Goal: Task Accomplishment & Management: Use online tool/utility

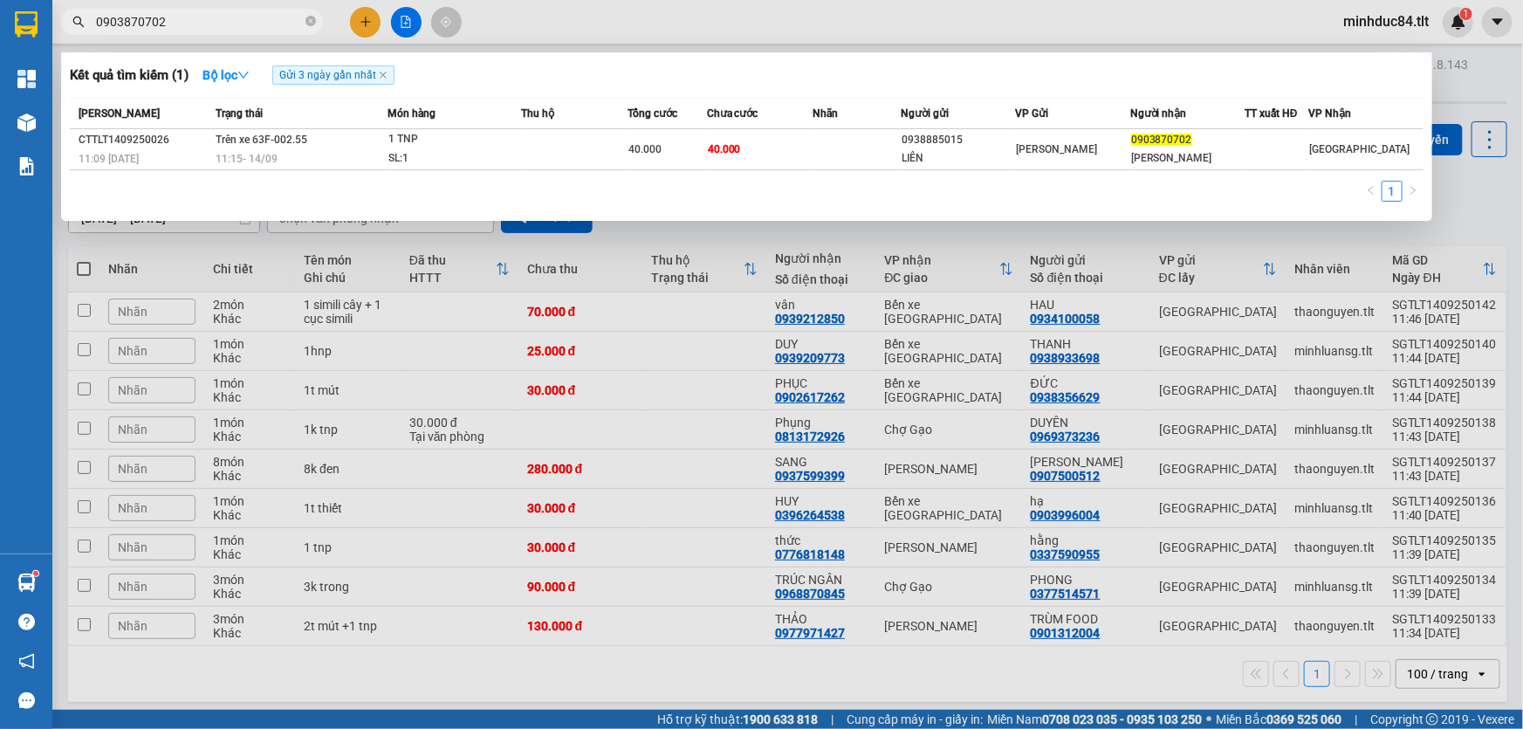
click at [310, 18] on icon "close-circle" at bounding box center [311, 21] width 10 height 10
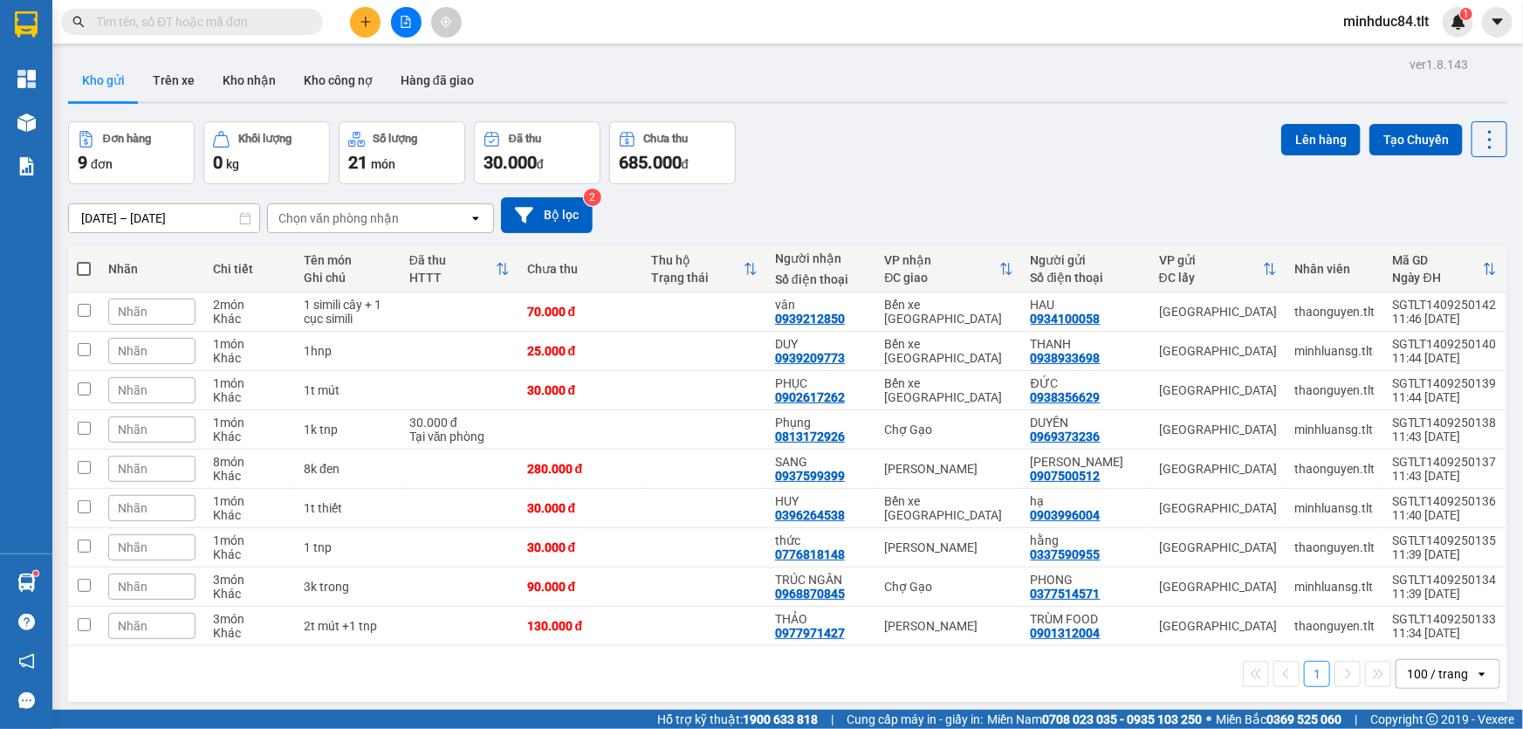
click at [303, 17] on span at bounding box center [192, 22] width 262 height 26
click at [222, 31] on input "text" at bounding box center [199, 21] width 206 height 19
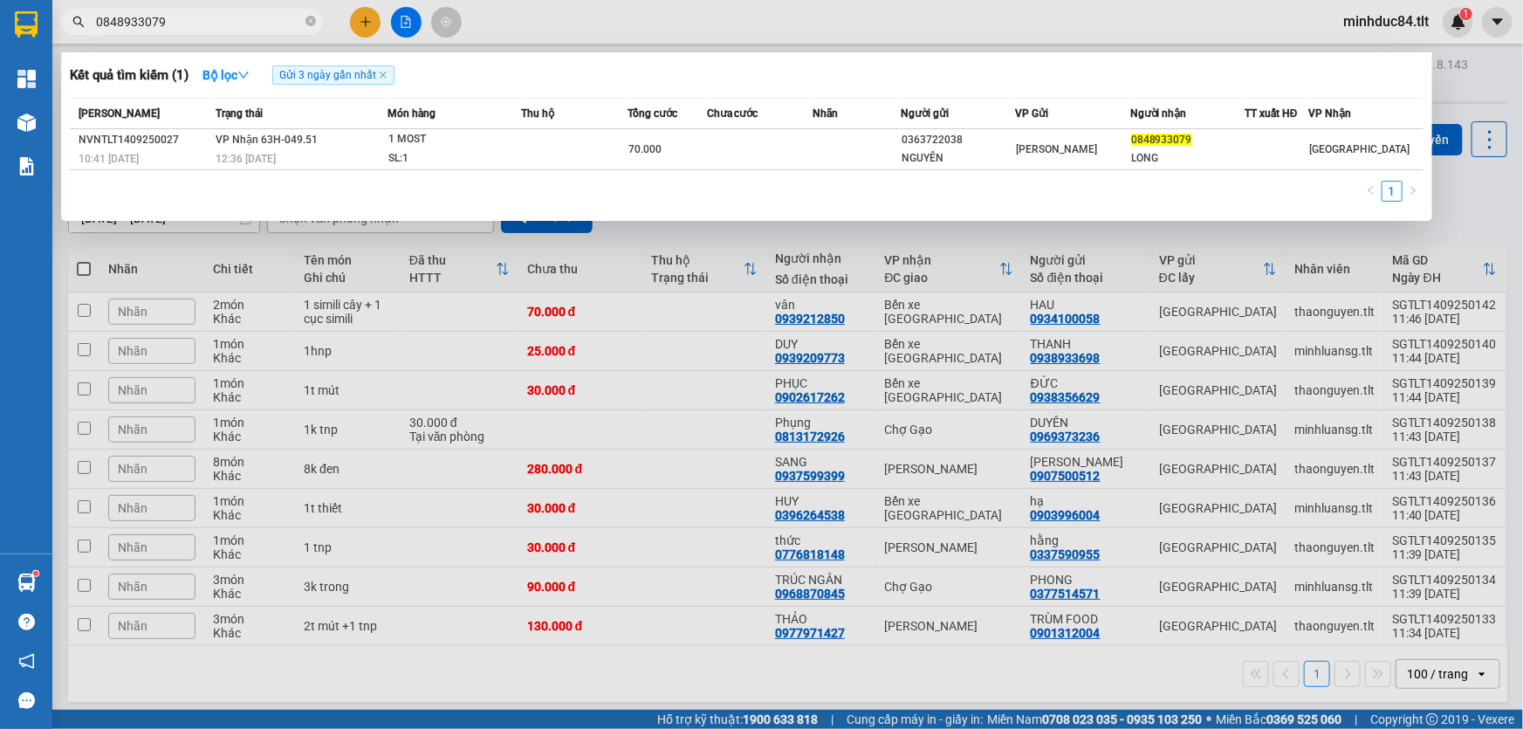
type input "0848933079"
click at [1451, 205] on div at bounding box center [761, 364] width 1523 height 729
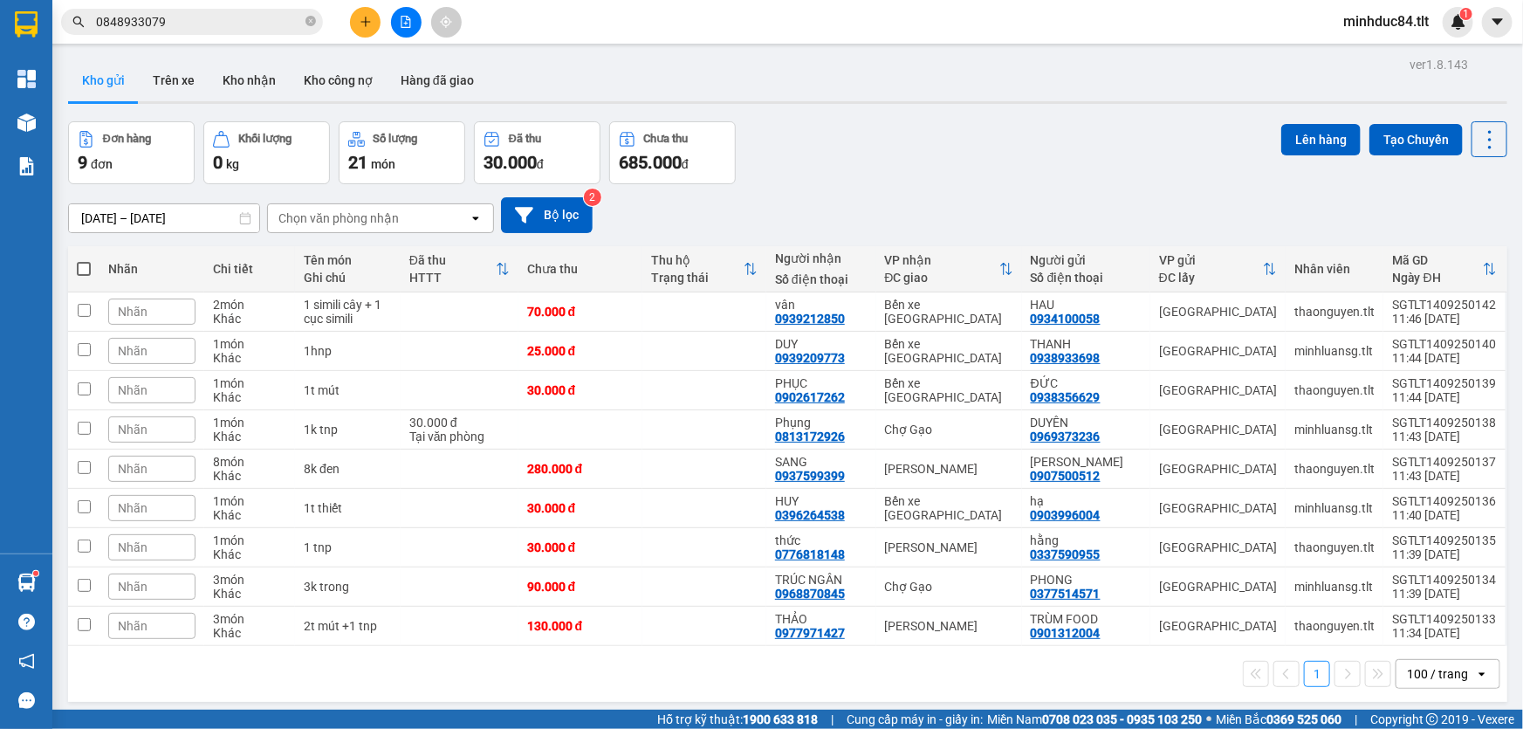
click at [221, 29] on input "0848933079" at bounding box center [199, 21] width 206 height 19
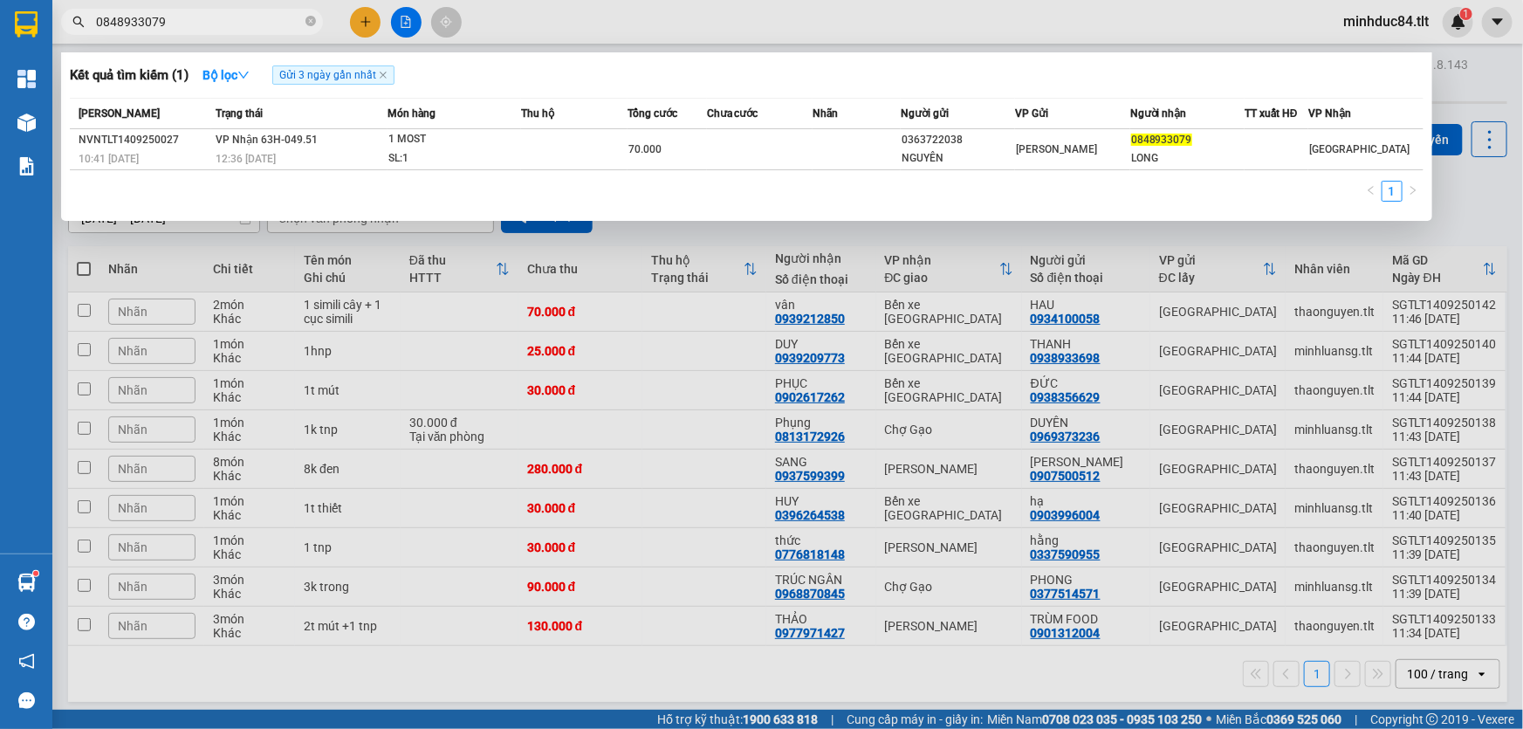
click at [360, 32] on div at bounding box center [761, 364] width 1523 height 729
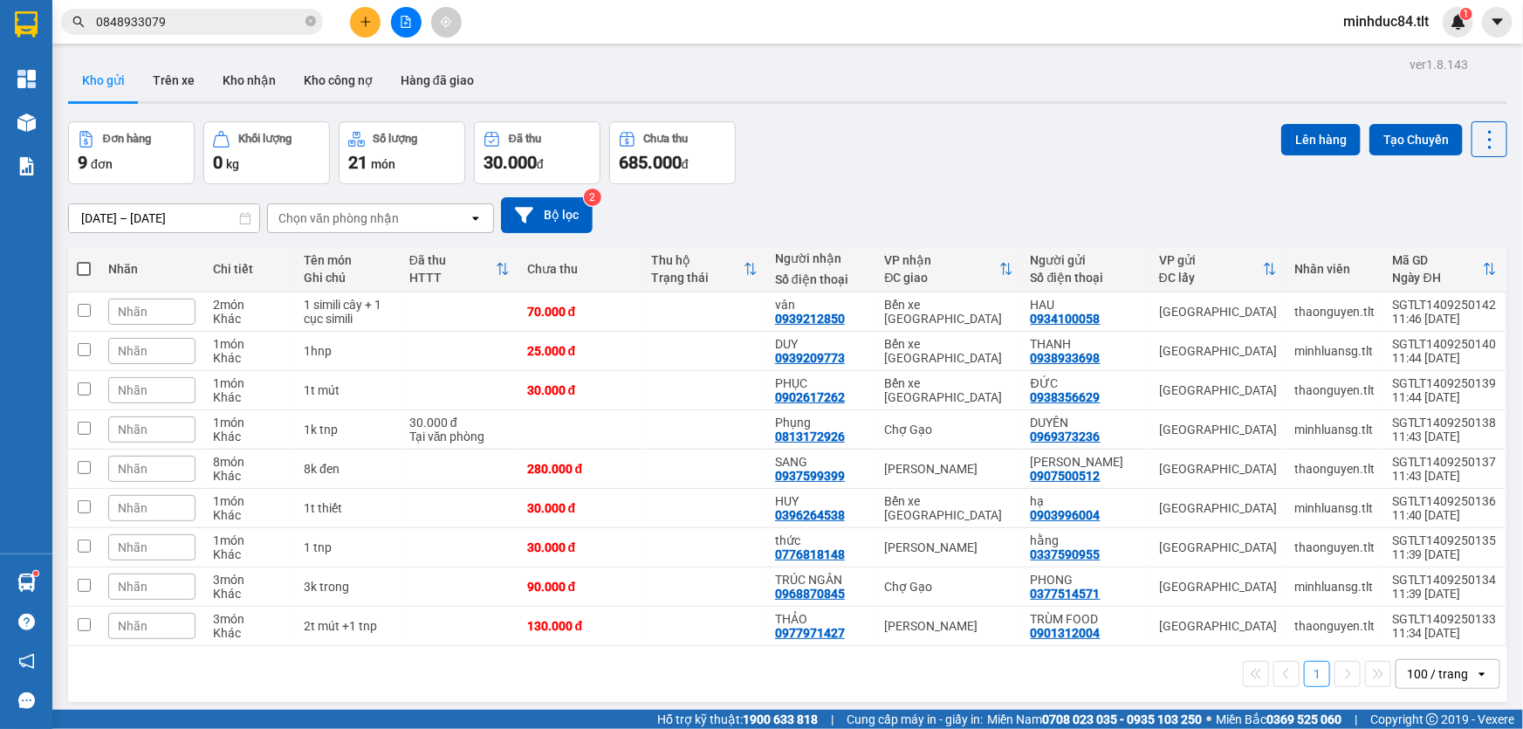
click at [360, 32] on button at bounding box center [365, 22] width 31 height 31
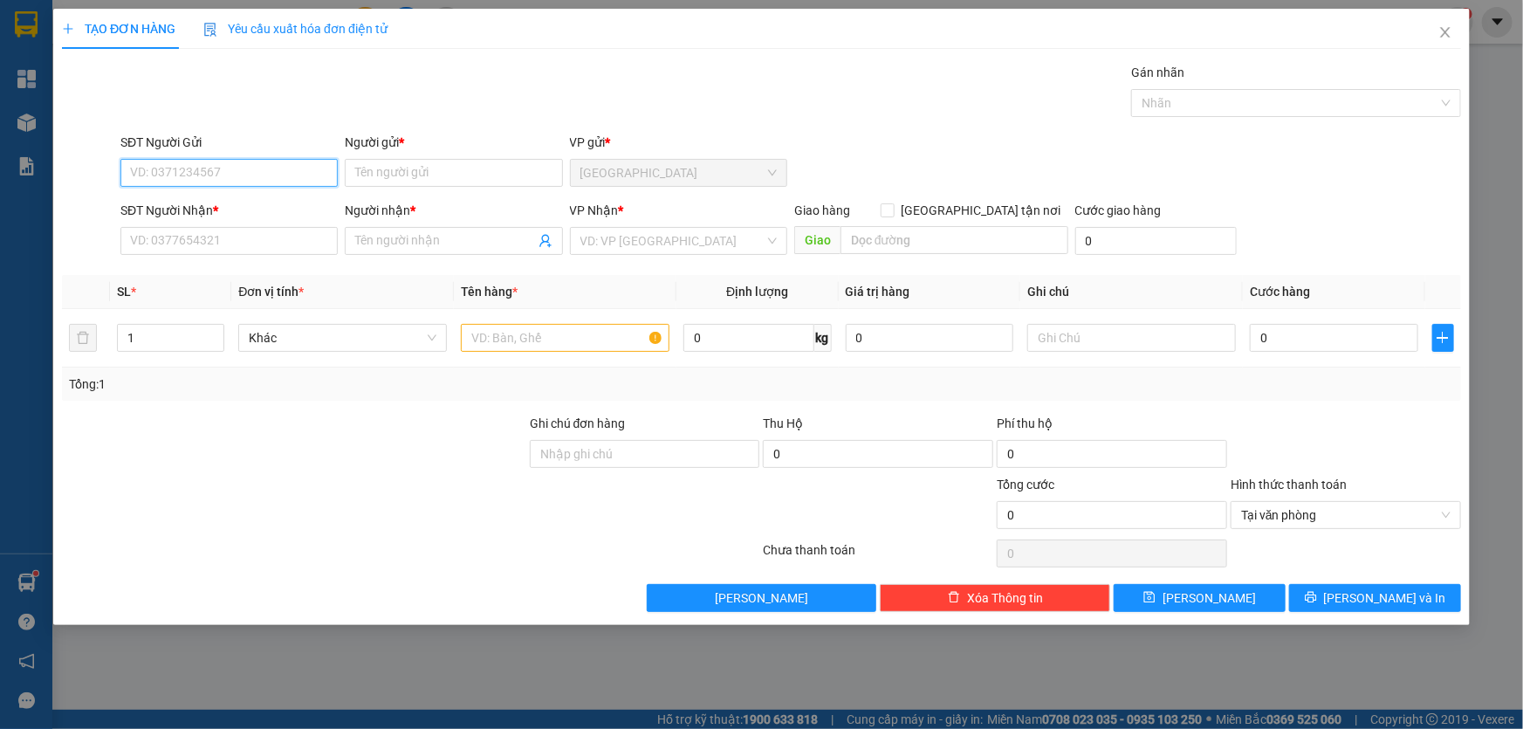
click at [188, 168] on input "SĐT Người Gửi" at bounding box center [228, 173] width 217 height 28
type input "0332201225"
click at [395, 173] on input "Người gửi *" at bounding box center [453, 173] width 217 height 28
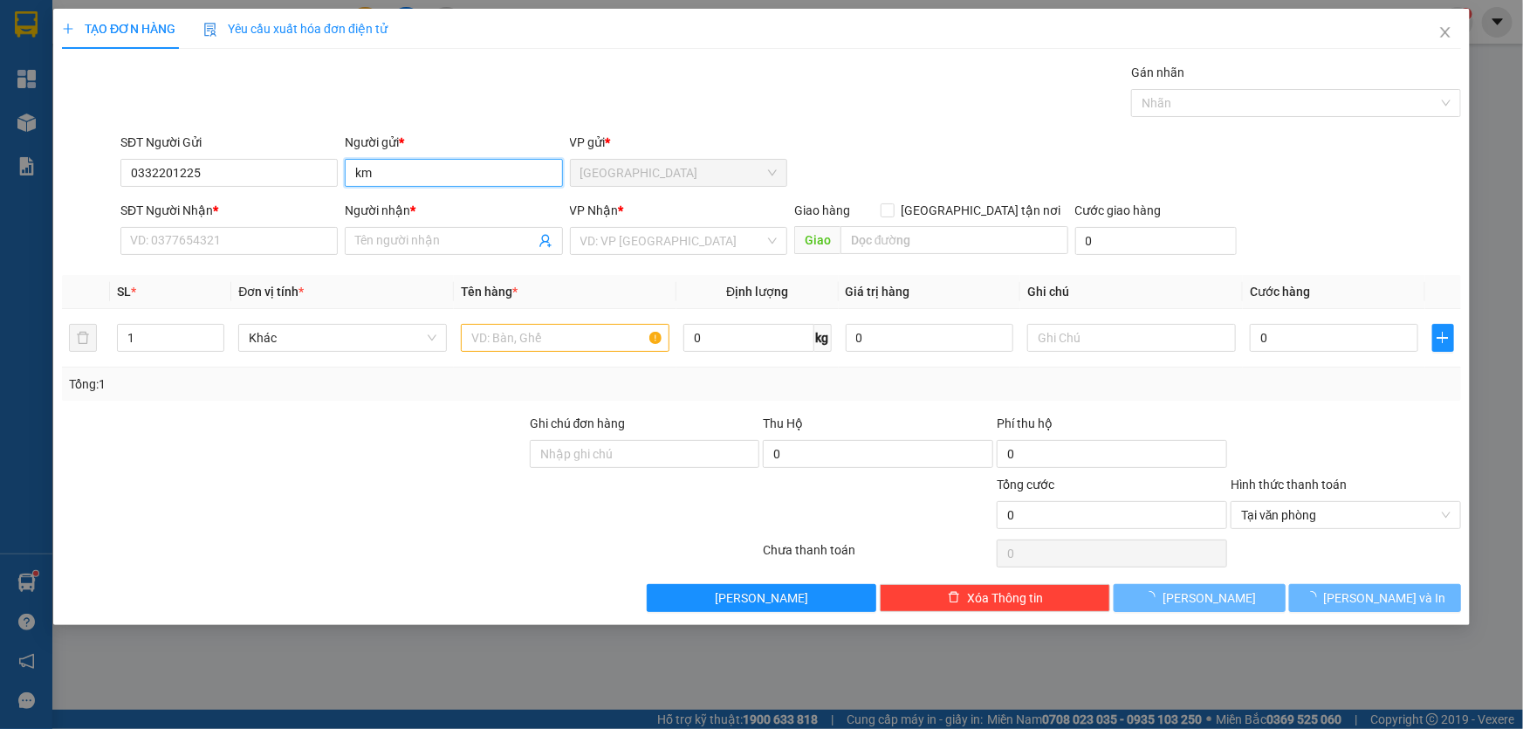
type input "k"
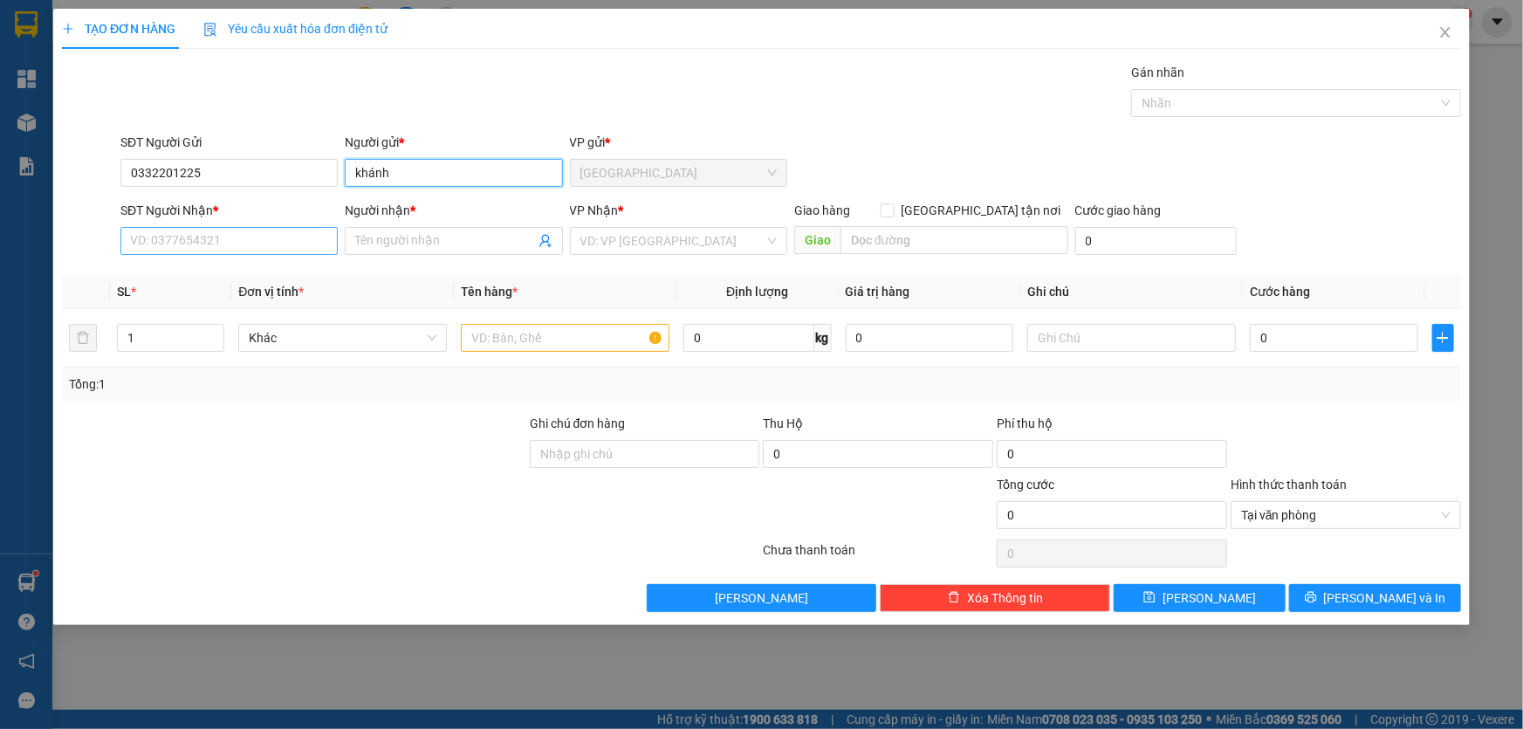
type input "khánh"
click at [207, 231] on input "SĐT Người Nhận *" at bounding box center [228, 241] width 217 height 28
type input "0332201225"
click at [413, 235] on input "Người nhận *" at bounding box center [444, 240] width 179 height 19
type input "khánh"
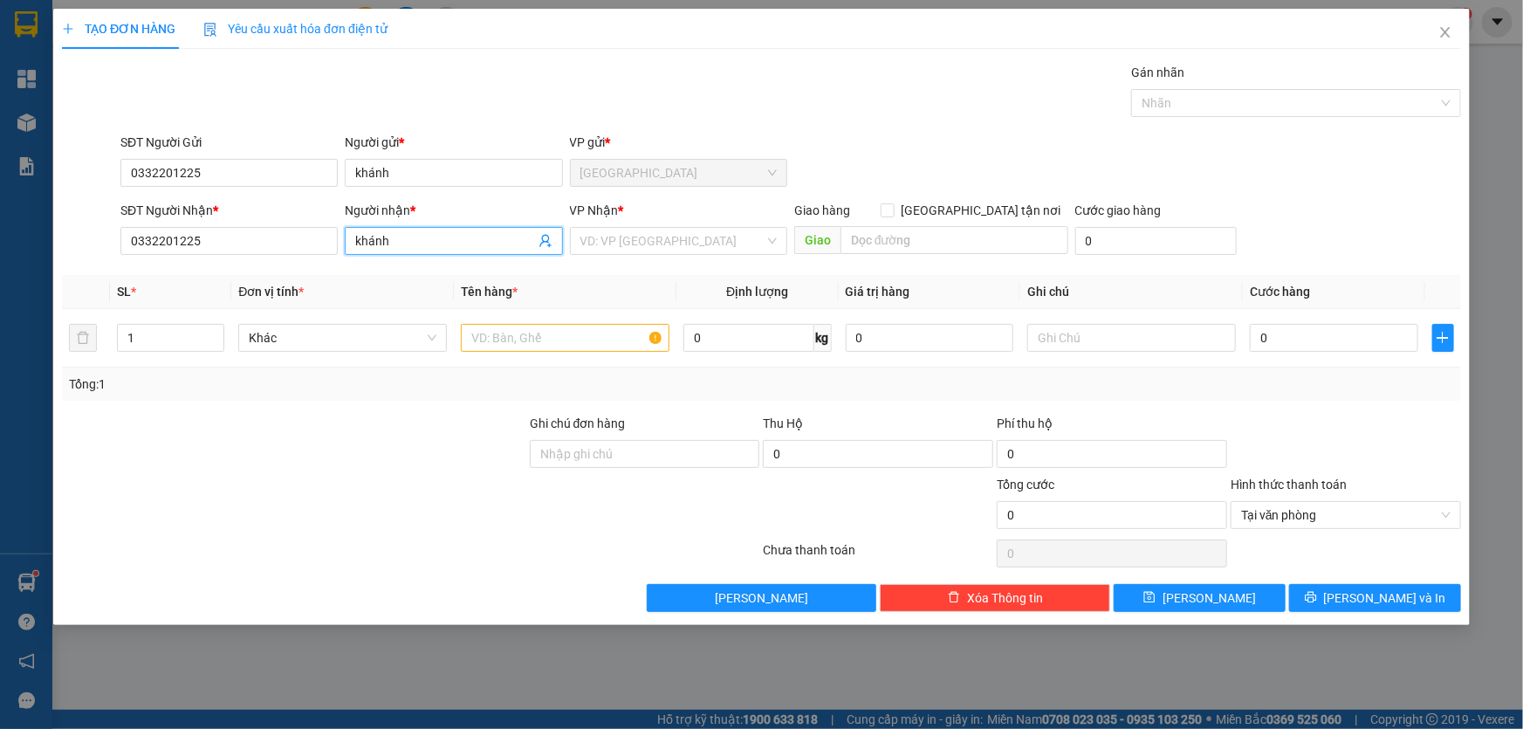
click at [640, 219] on div "VP Nhận *" at bounding box center [678, 214] width 217 height 26
click at [639, 228] on input "search" at bounding box center [672, 241] width 184 height 26
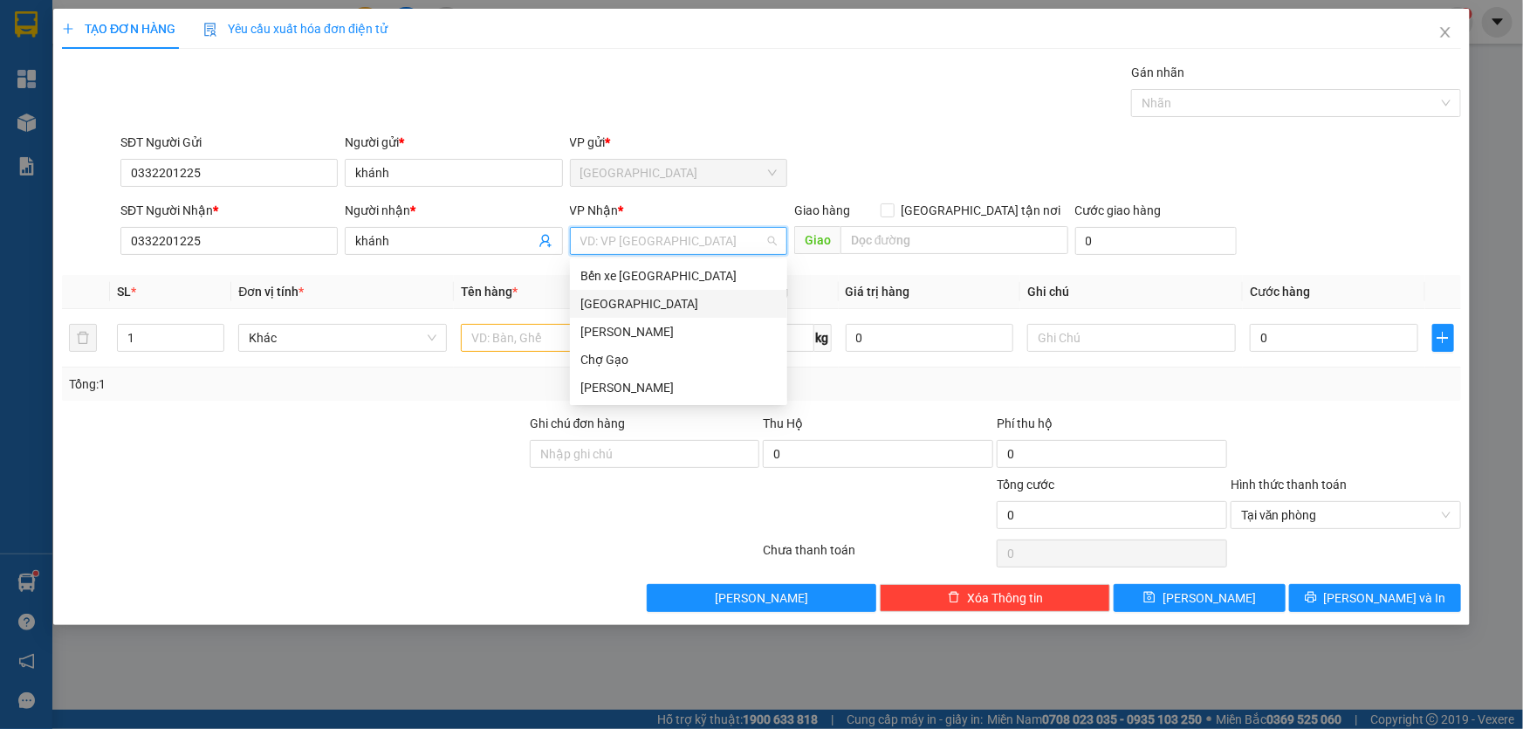
click at [599, 310] on div "[GEOGRAPHIC_DATA]" at bounding box center [678, 303] width 196 height 19
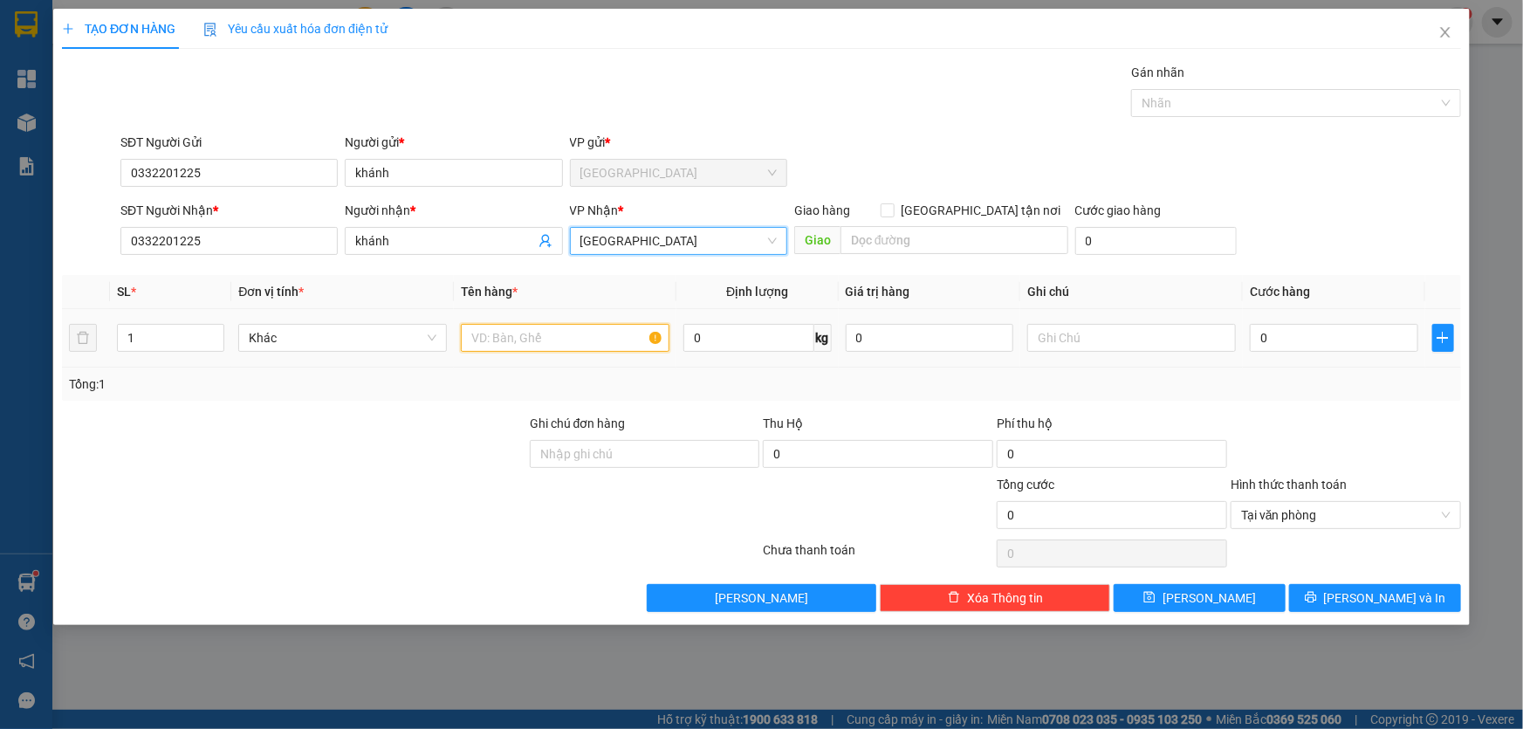
click at [561, 333] on input "text" at bounding box center [565, 338] width 209 height 28
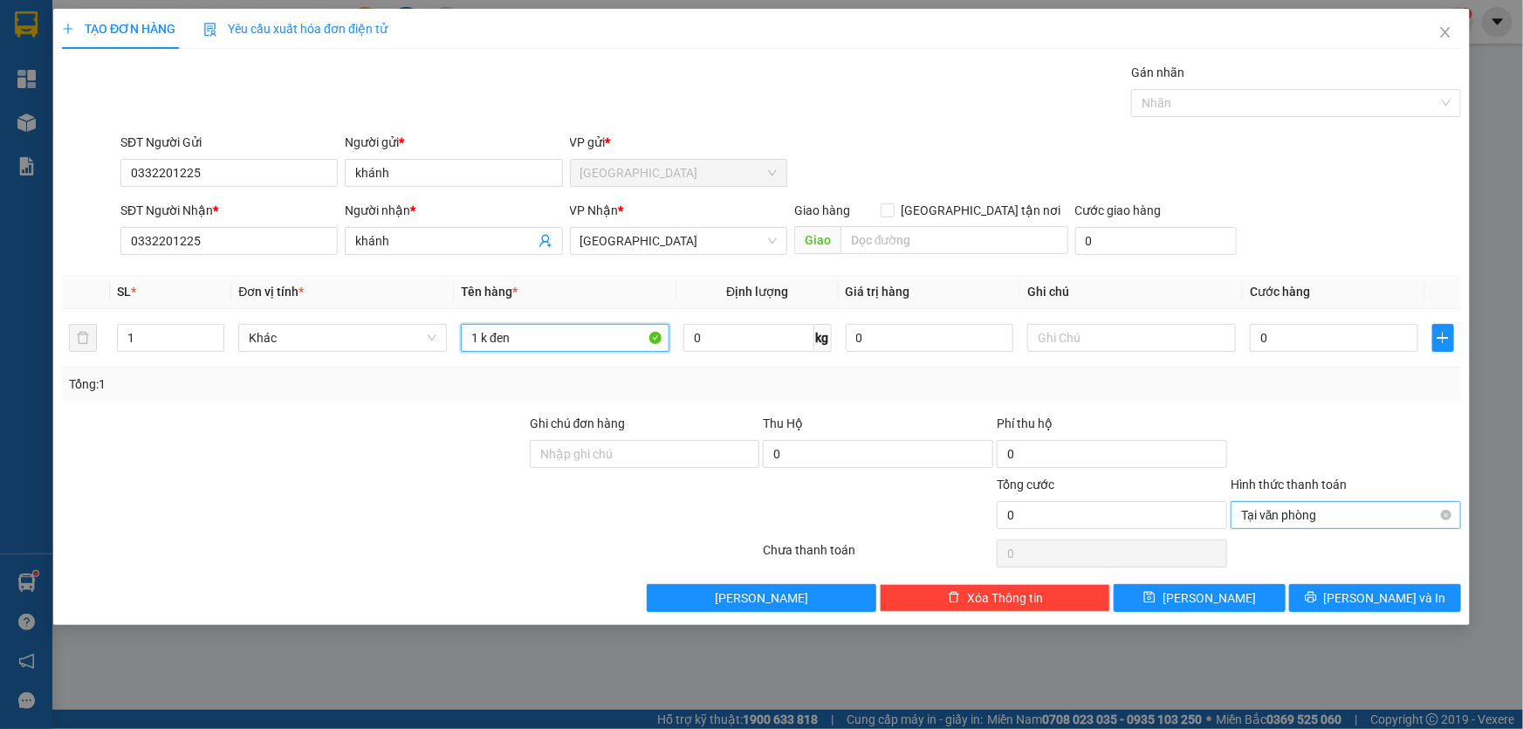
click at [1275, 503] on span "Tại văn phòng" at bounding box center [1345, 515] width 209 height 26
type input "1 k đen"
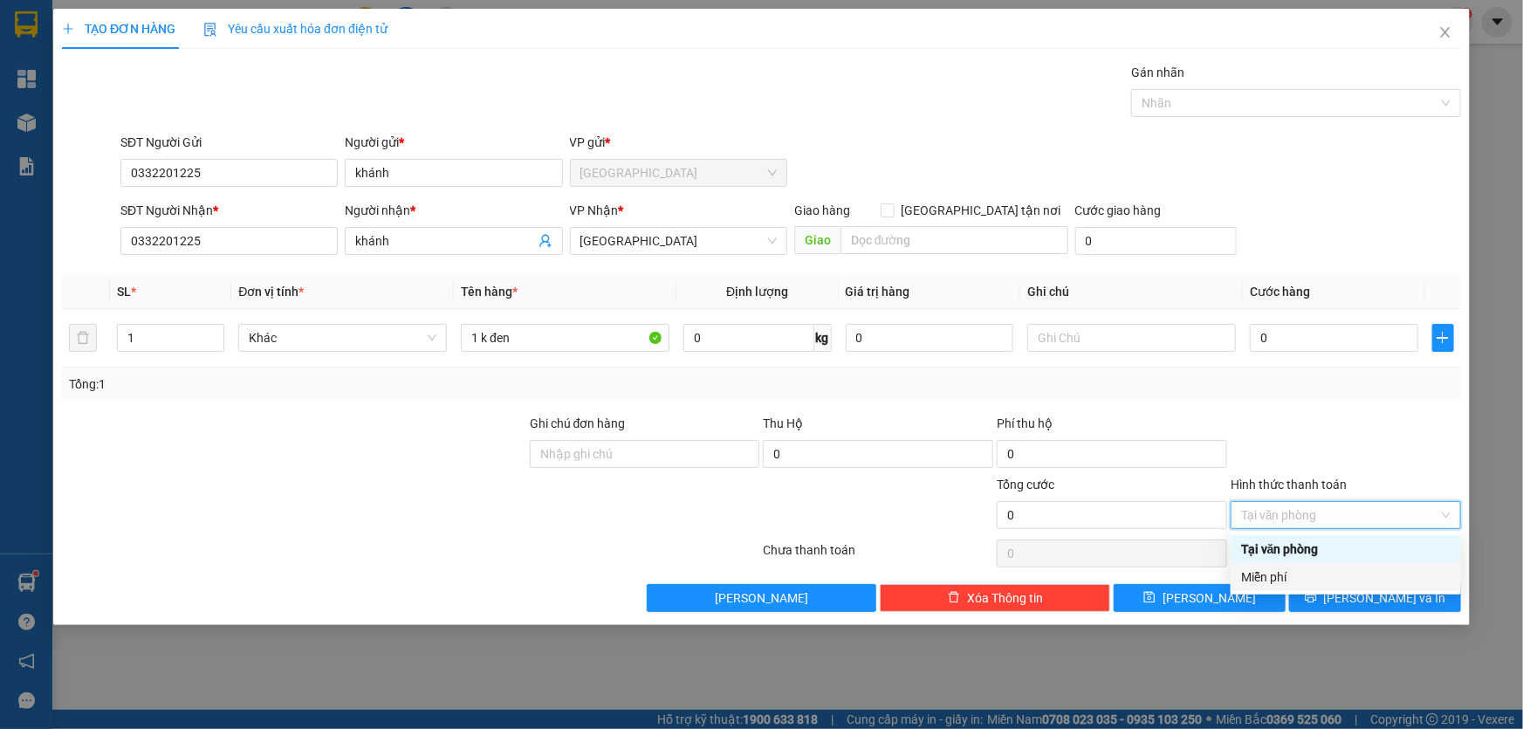
click at [1269, 569] on div "Miễn phí" at bounding box center [1345, 576] width 209 height 19
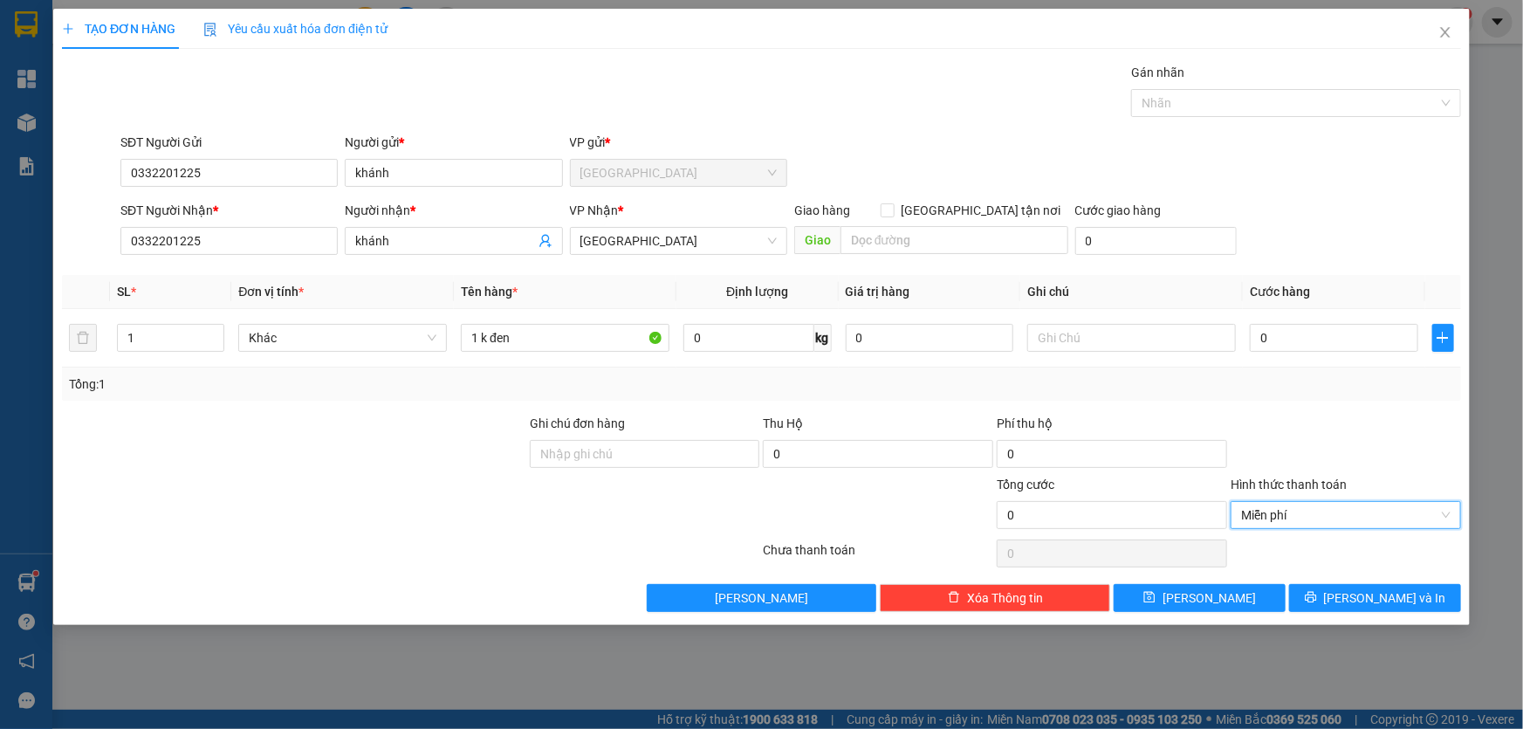
click at [1335, 581] on div "Transit Pickup Surcharge Ids Transit Deliver Surcharge Ids Transit Deliver Surc…" at bounding box center [761, 337] width 1399 height 549
click at [1329, 592] on button "[PERSON_NAME] và In" at bounding box center [1375, 598] width 172 height 28
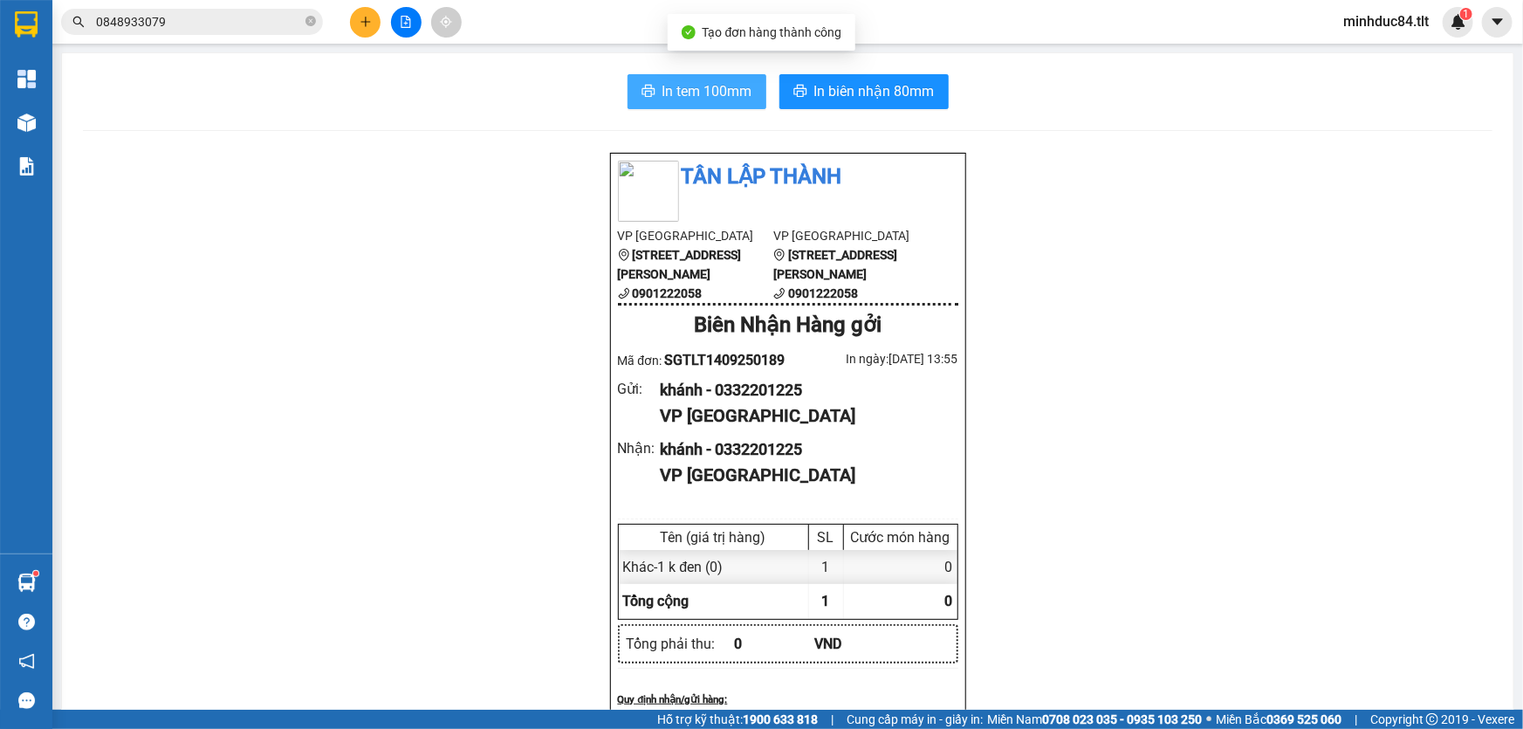
click at [690, 78] on button "In tem 100mm" at bounding box center [697, 91] width 139 height 35
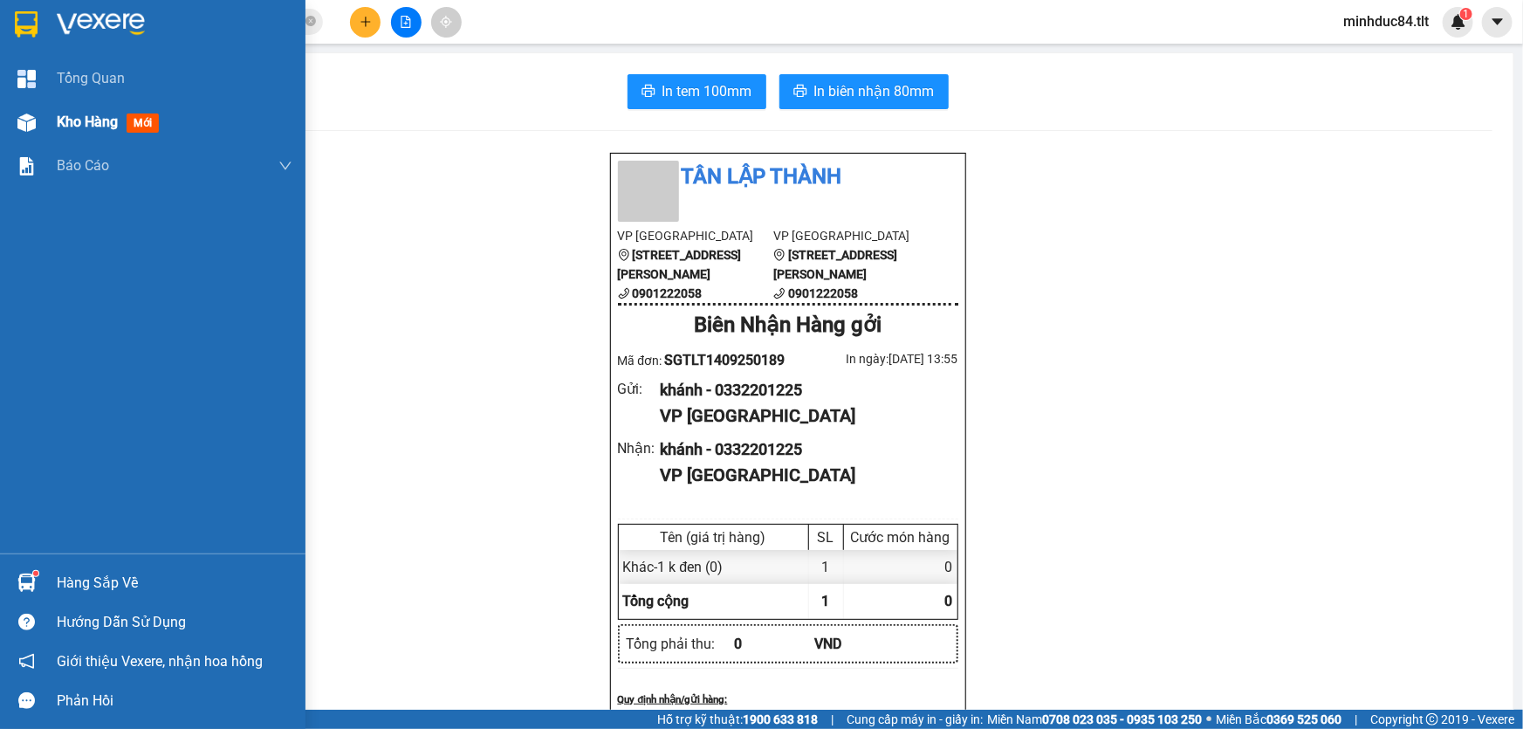
click at [61, 106] on div "Kho hàng mới" at bounding box center [175, 122] width 236 height 44
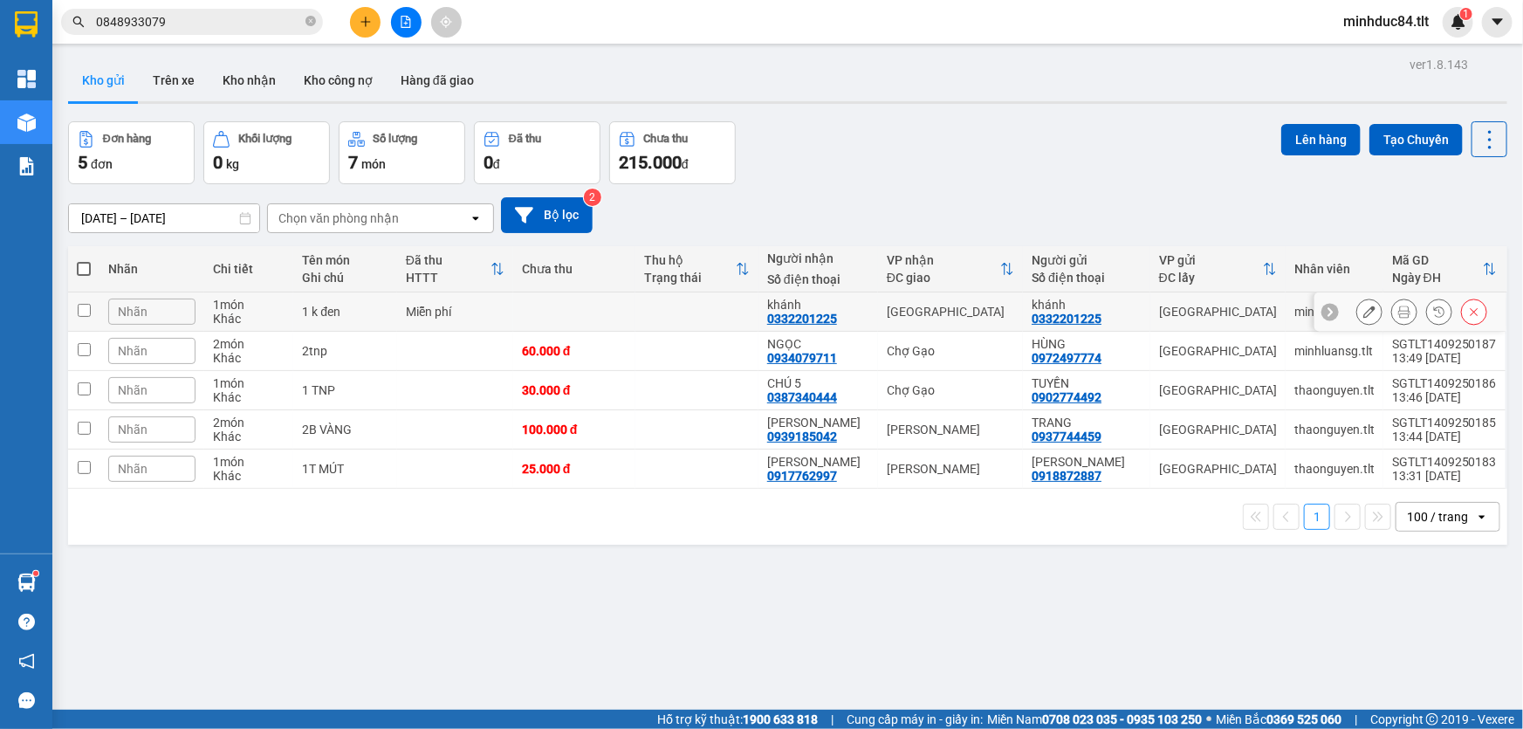
click at [570, 311] on td at bounding box center [574, 311] width 123 height 39
checkbox input "true"
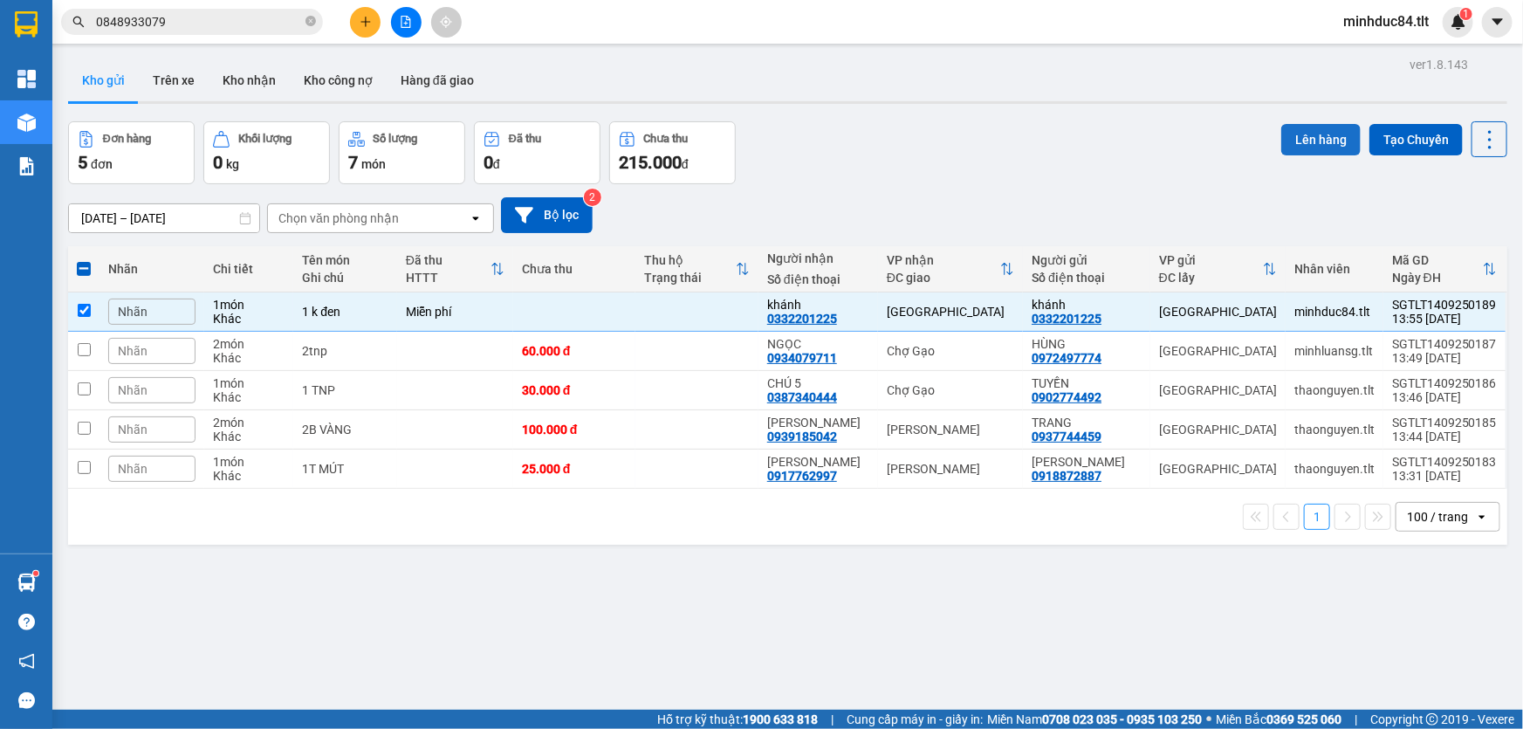
click at [1285, 133] on button "Lên hàng" at bounding box center [1320, 139] width 79 height 31
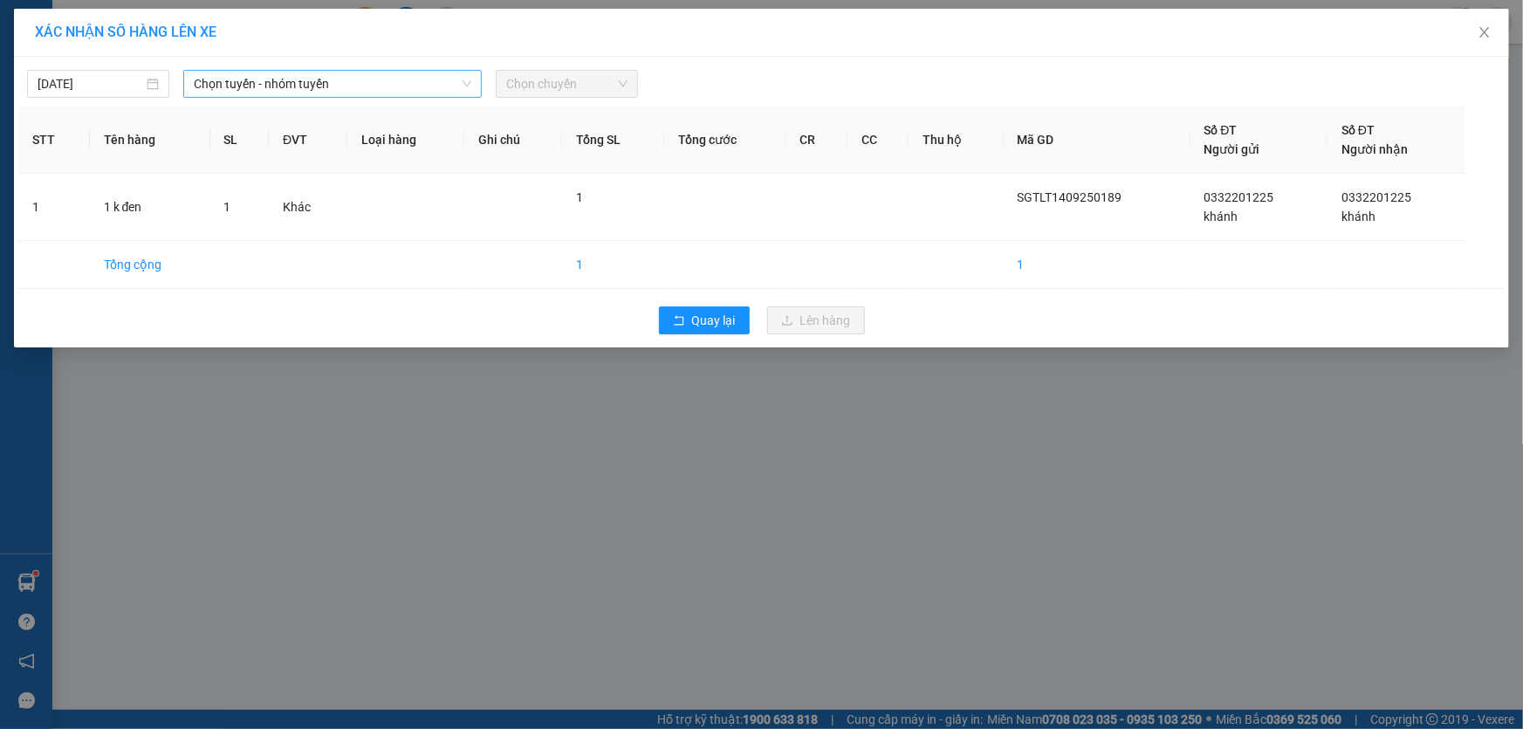
click at [224, 83] on span "Chọn tuyến - nhóm tuyến" at bounding box center [333, 84] width 278 height 26
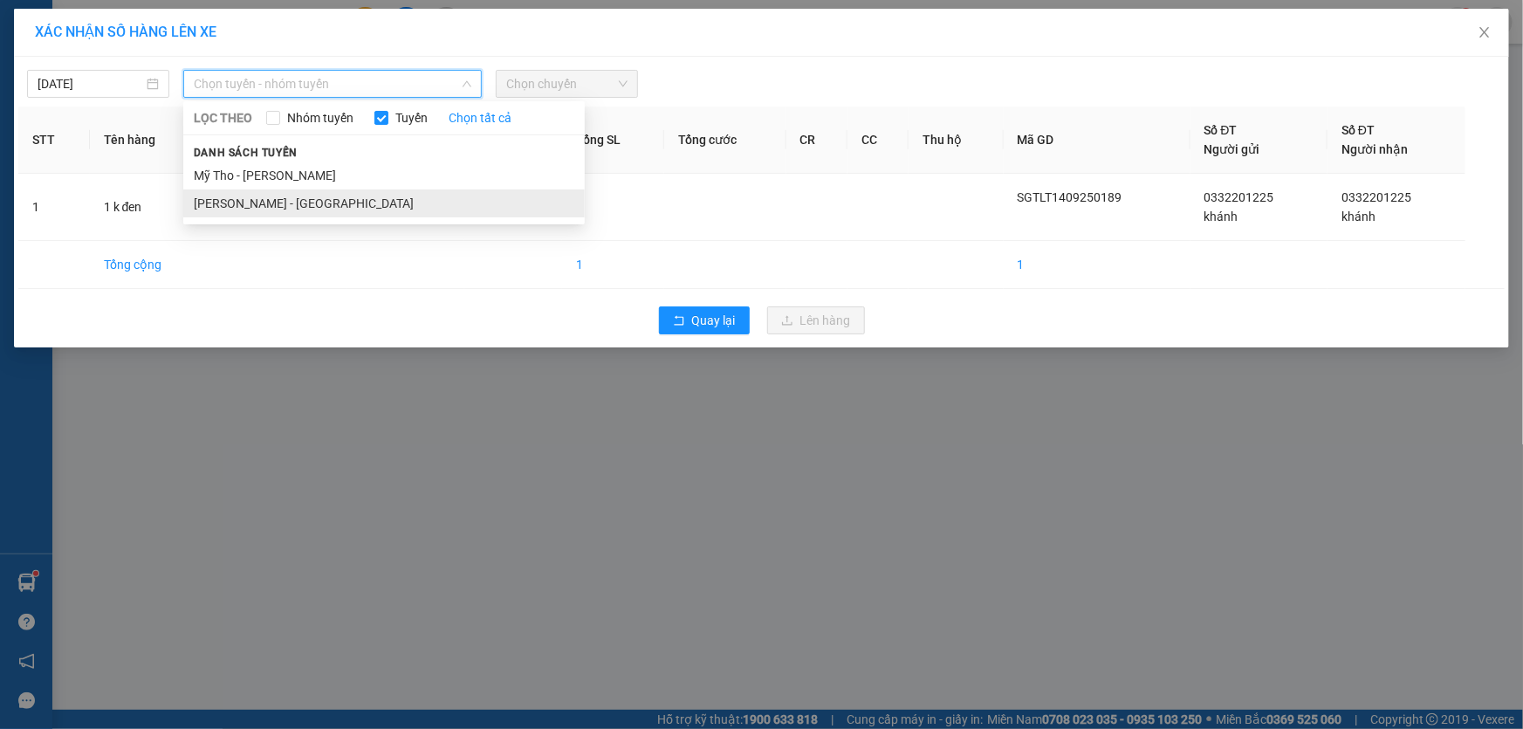
click at [242, 195] on li "[PERSON_NAME] - [GEOGRAPHIC_DATA]" at bounding box center [384, 203] width 402 height 28
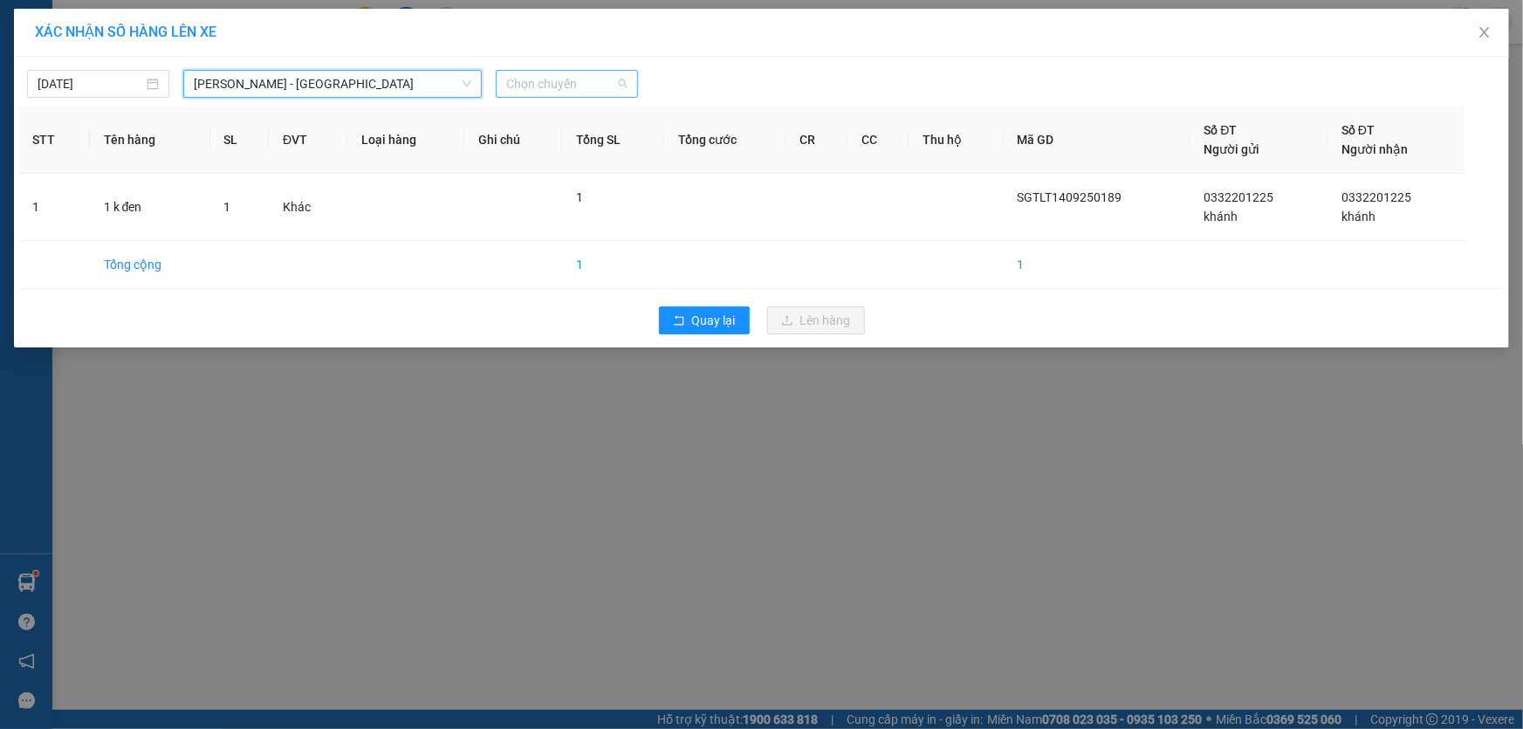
click at [514, 81] on span "Chọn chuyến" at bounding box center [566, 84] width 121 height 26
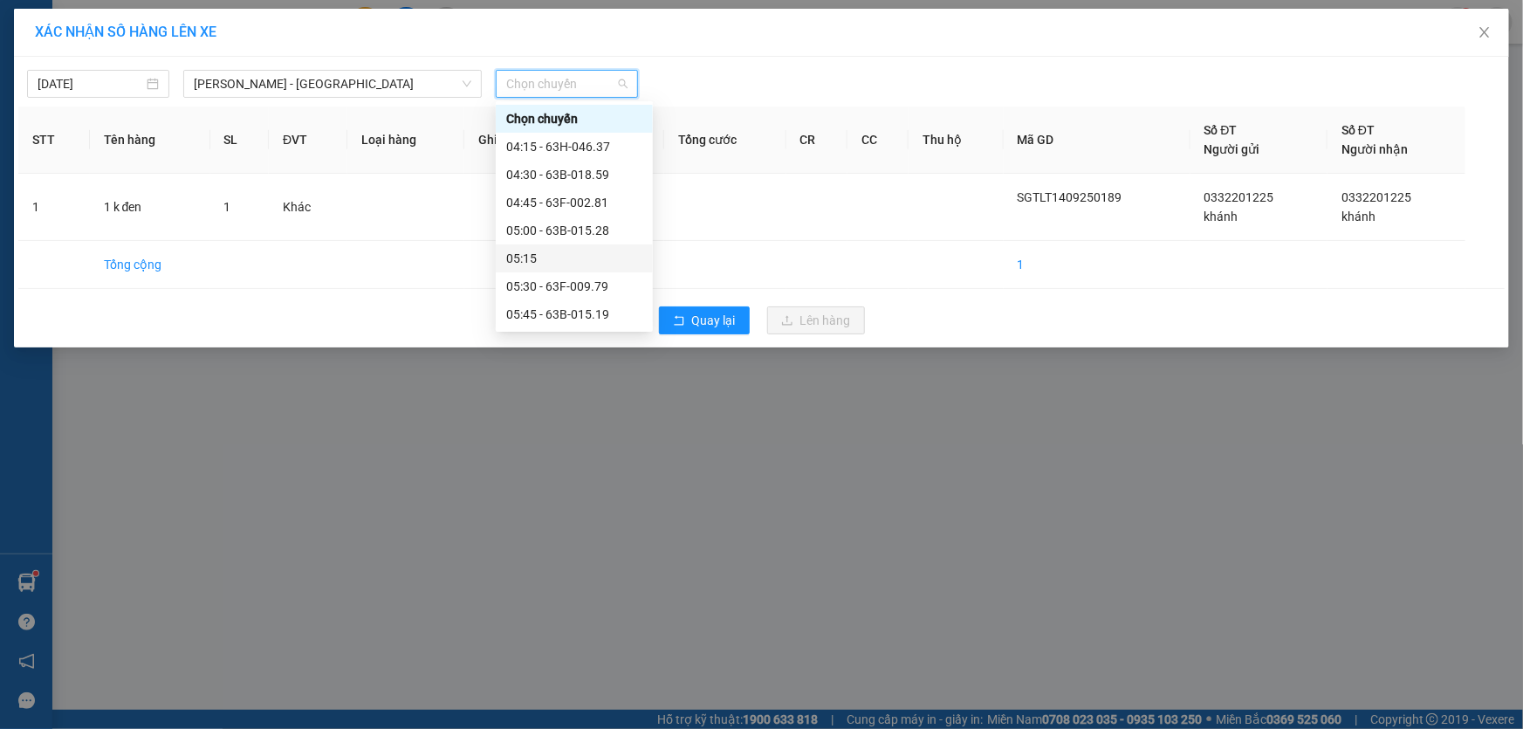
click at [550, 257] on div "05:15" at bounding box center [574, 258] width 136 height 19
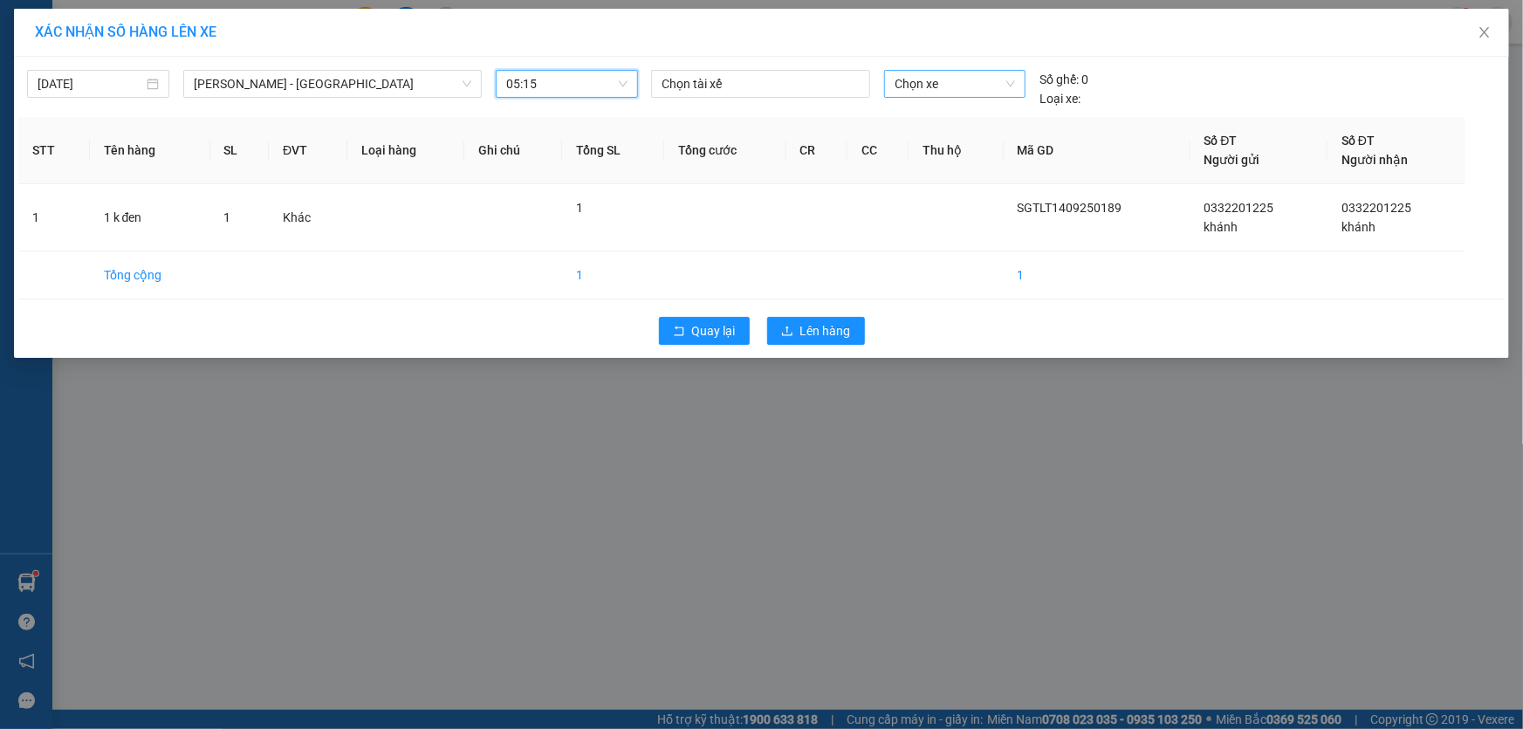
click at [909, 84] on span "Chọn xe" at bounding box center [955, 84] width 120 height 26
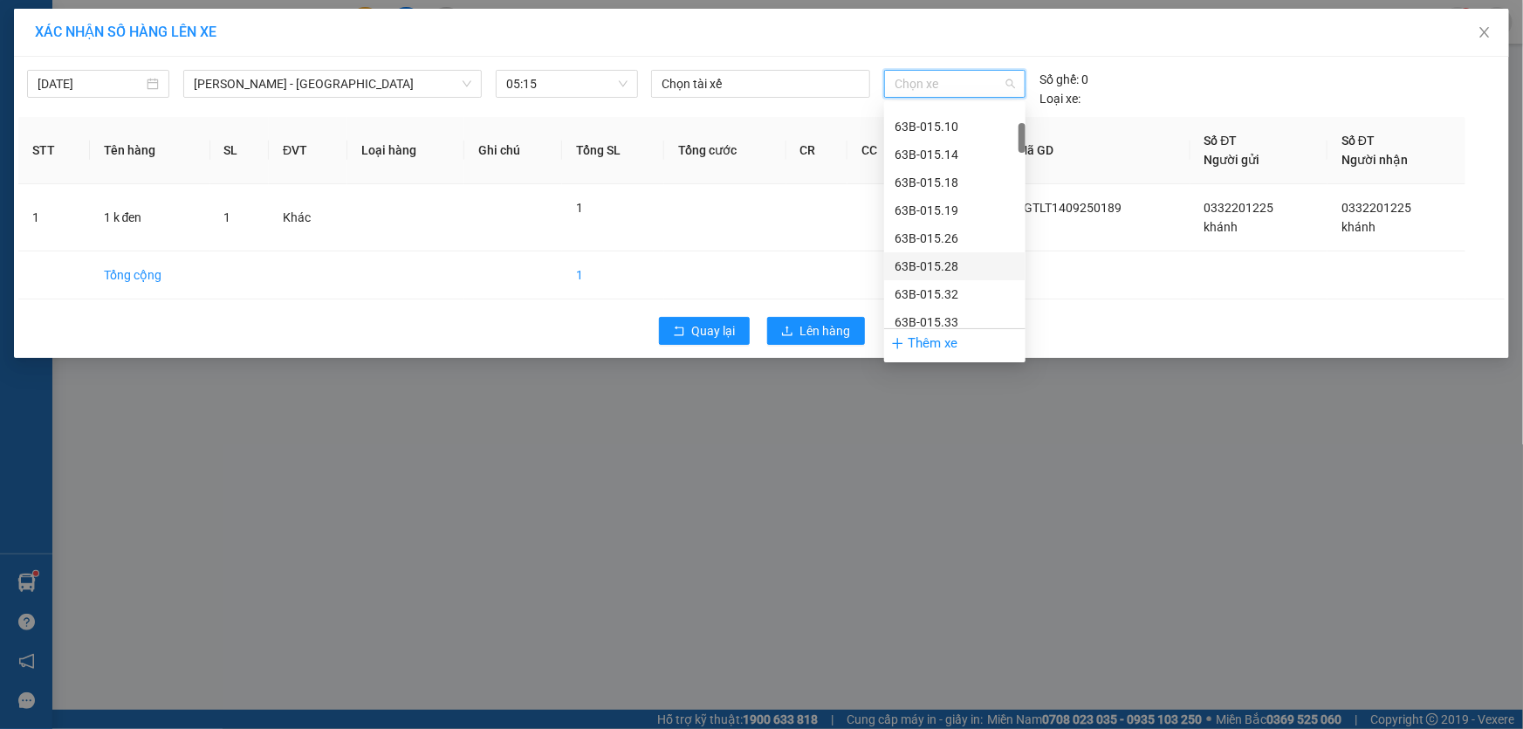
scroll to position [264, 0]
click at [940, 212] on div "63B-015.36" at bounding box center [955, 217] width 120 height 19
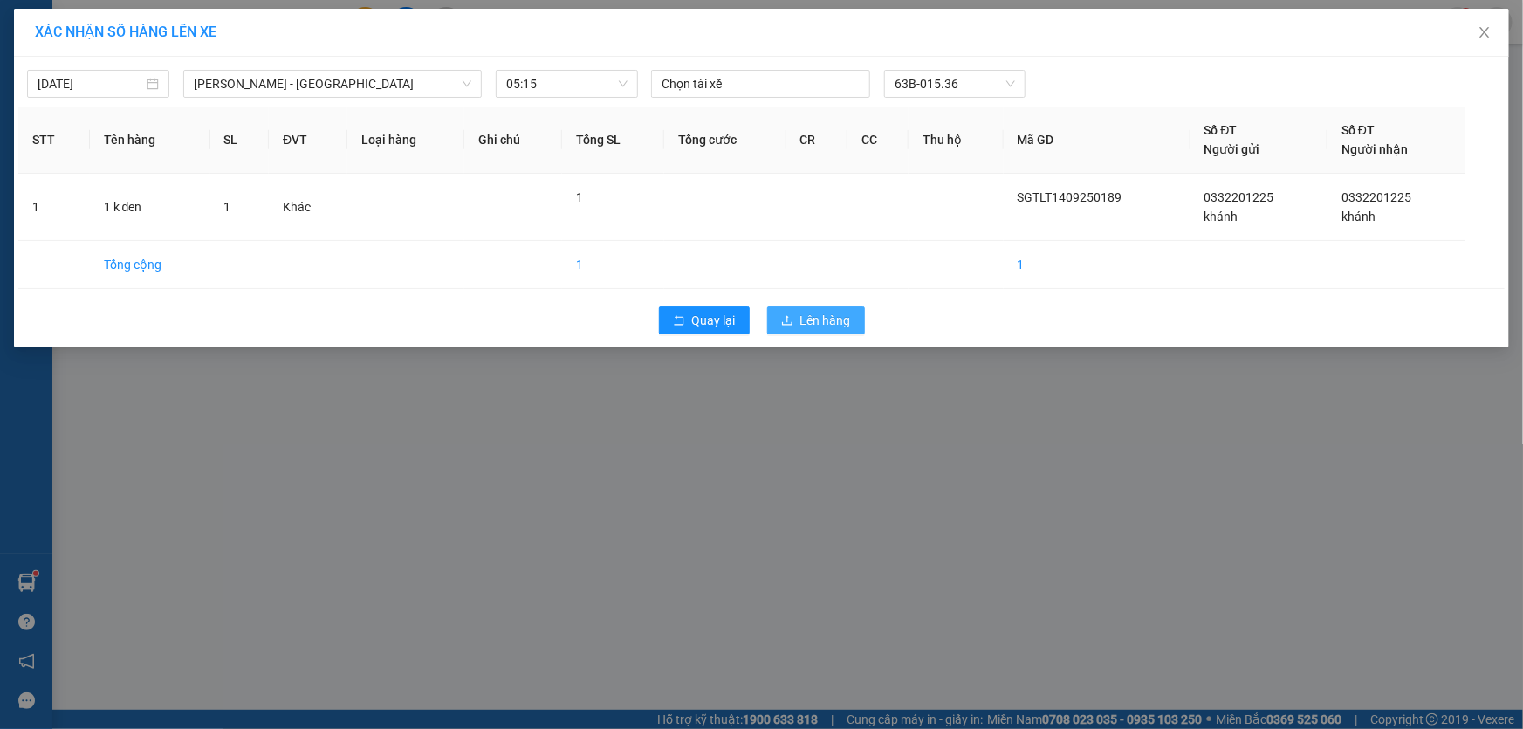
click at [815, 329] on span "Lên hàng" at bounding box center [825, 320] width 51 height 19
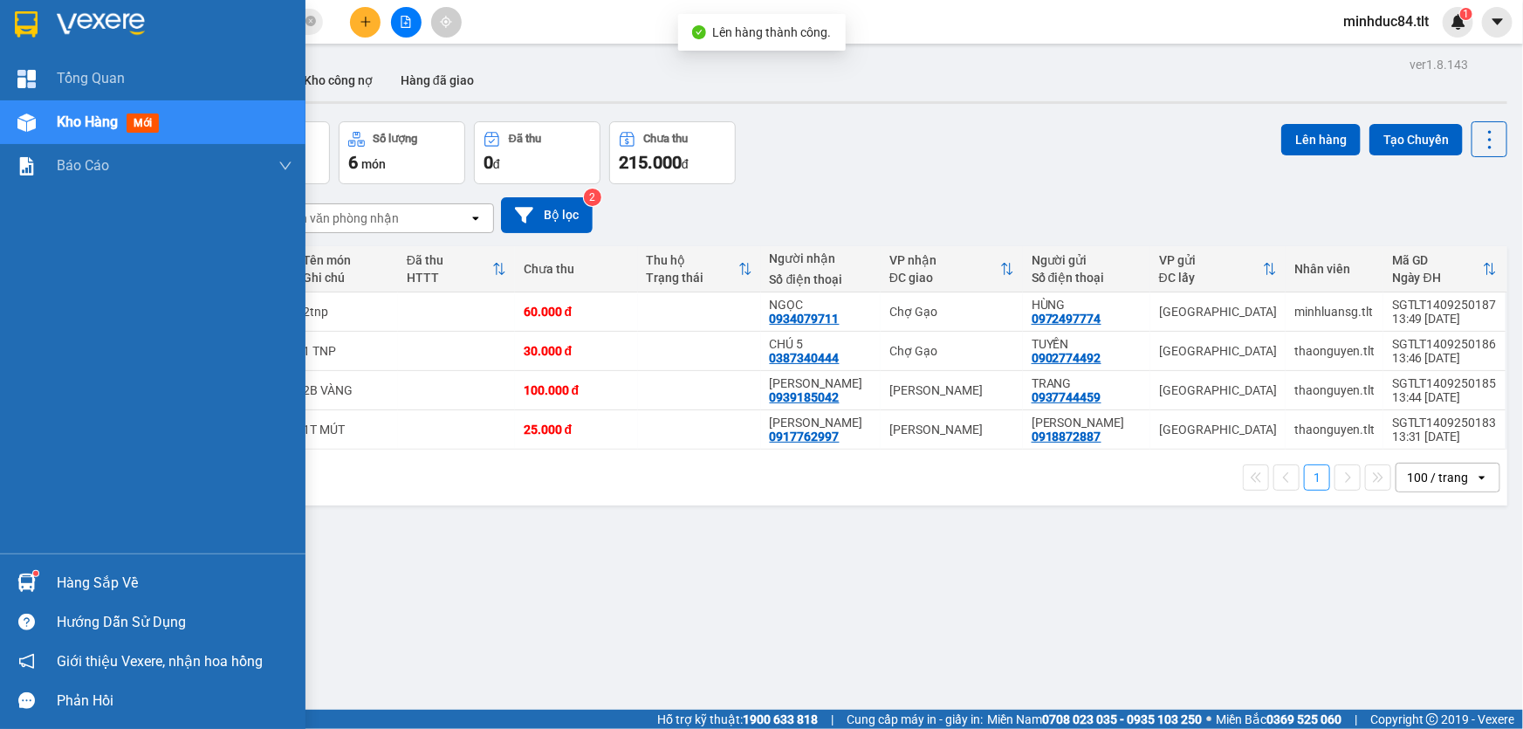
click at [30, 576] on img at bounding box center [26, 582] width 18 height 18
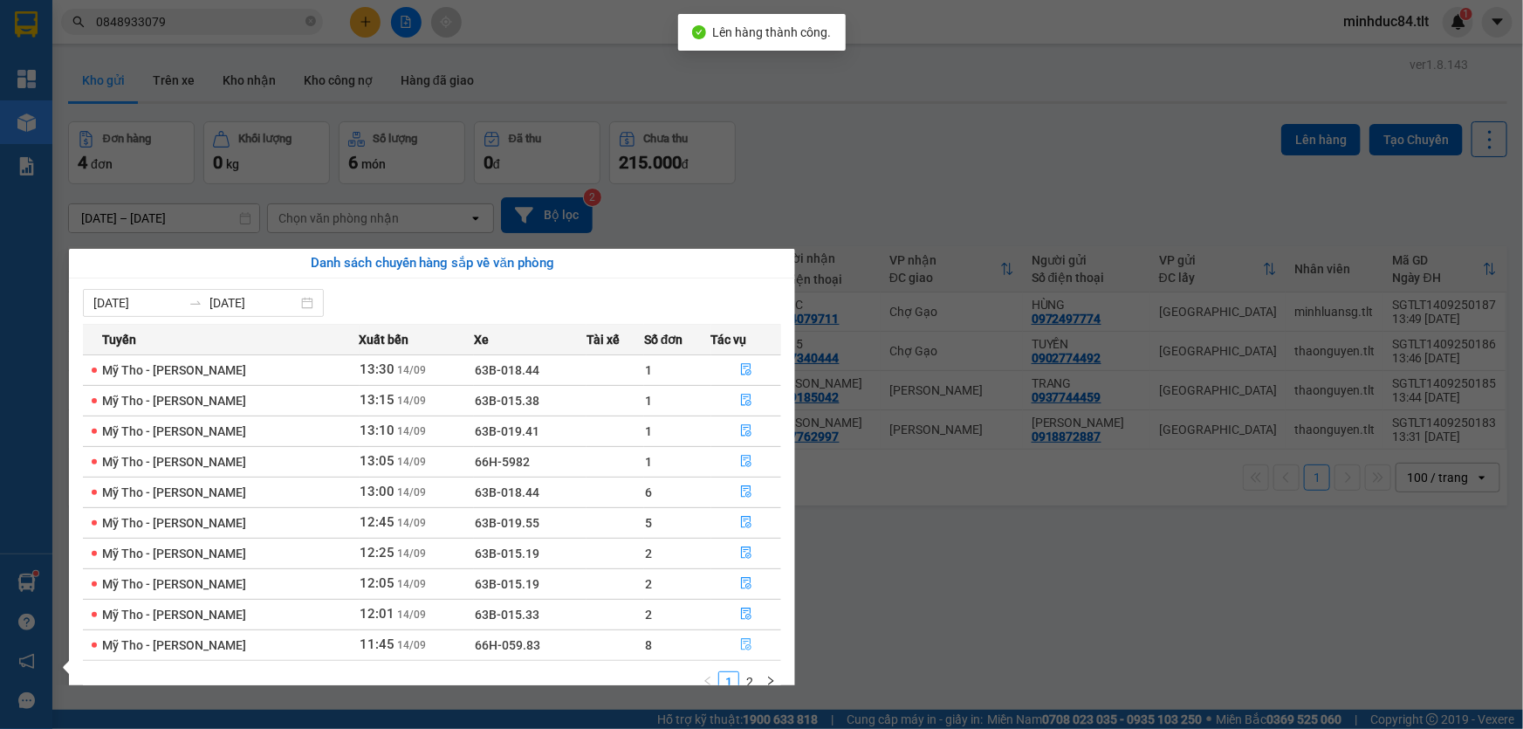
scroll to position [27, 0]
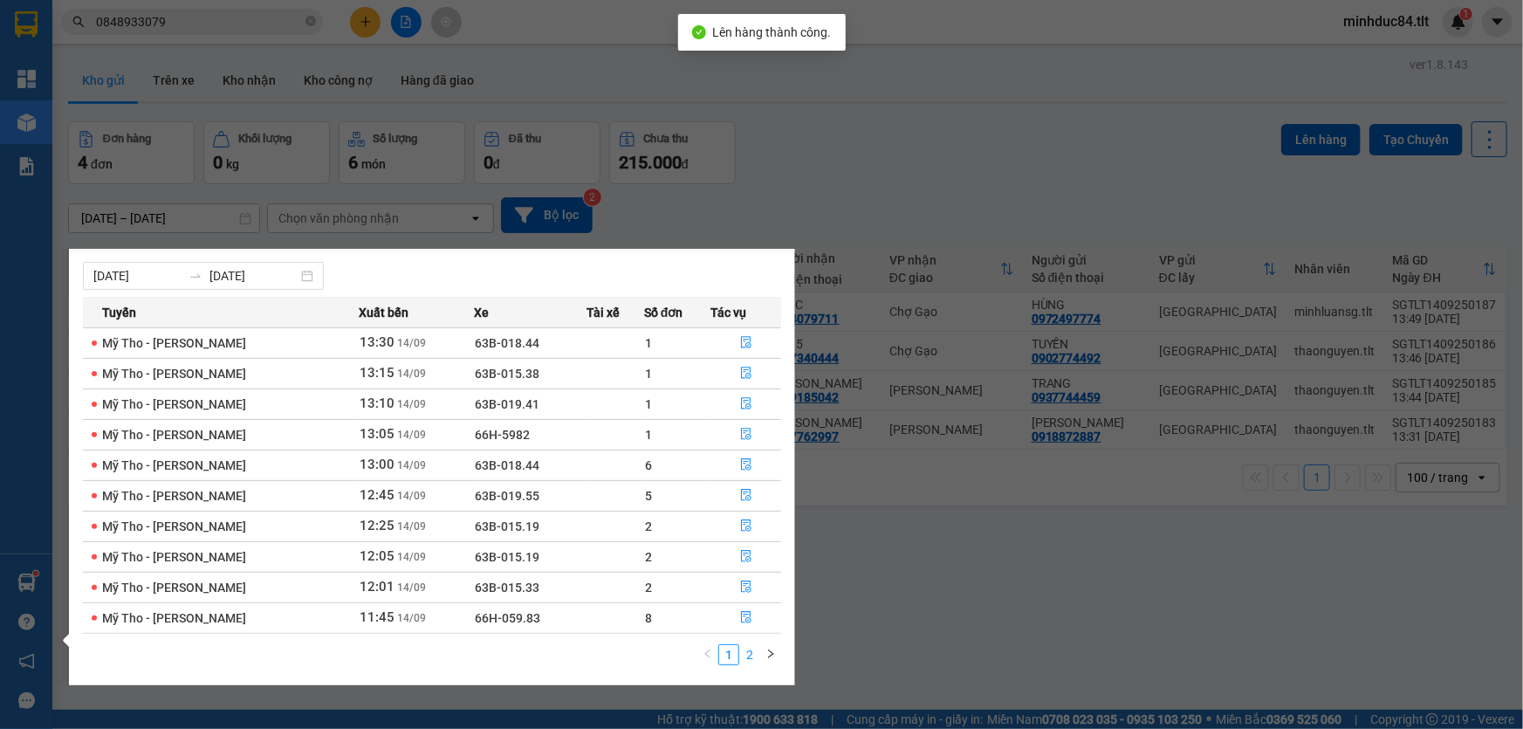
click at [750, 645] on link "2" at bounding box center [749, 654] width 19 height 19
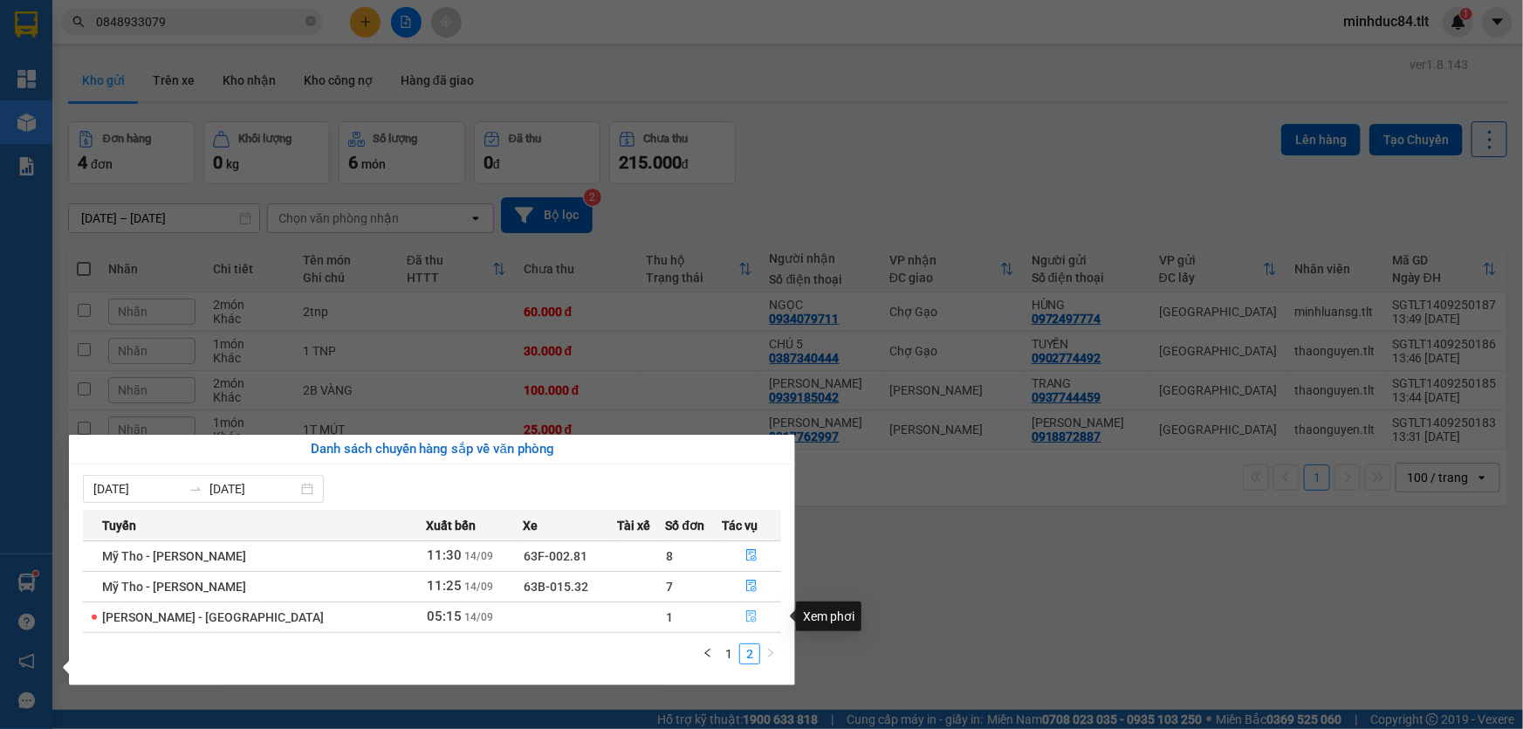
click at [736, 621] on button "button" at bounding box center [752, 617] width 58 height 28
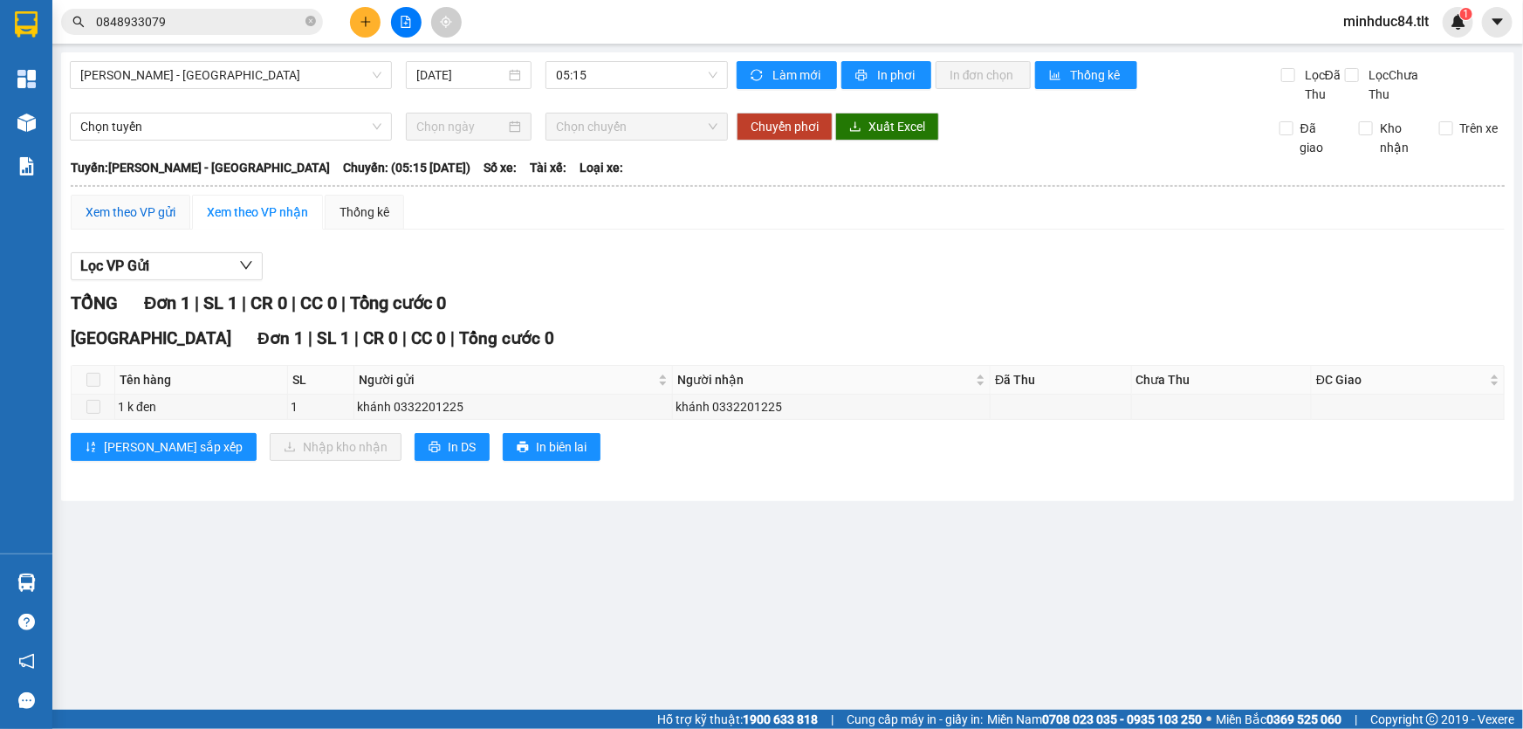
click at [155, 216] on div "Xem theo VP gửi" at bounding box center [131, 212] width 90 height 19
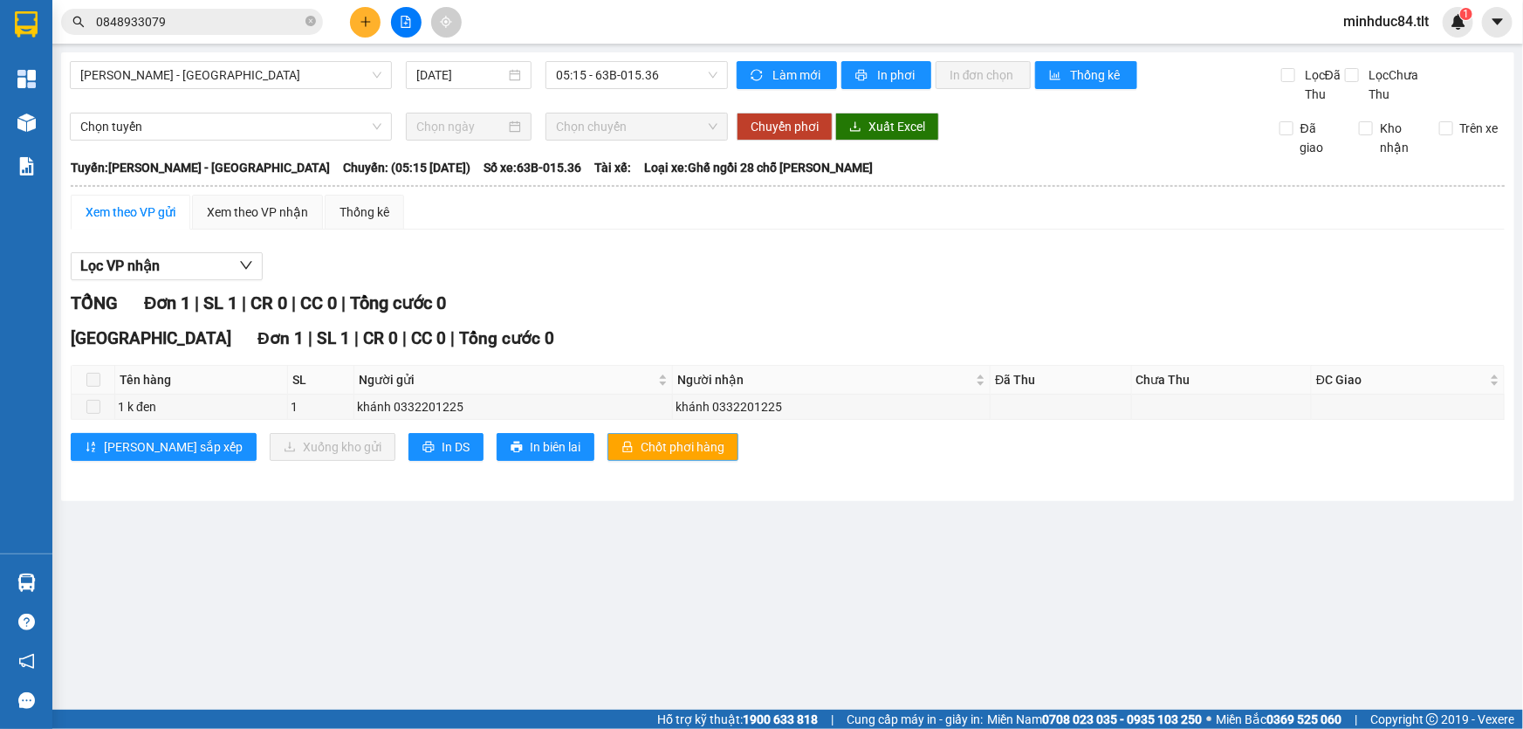
click at [641, 444] on span "Chốt phơi hàng" at bounding box center [683, 446] width 84 height 19
click at [236, 215] on div "Xem theo VP nhận" at bounding box center [257, 212] width 101 height 19
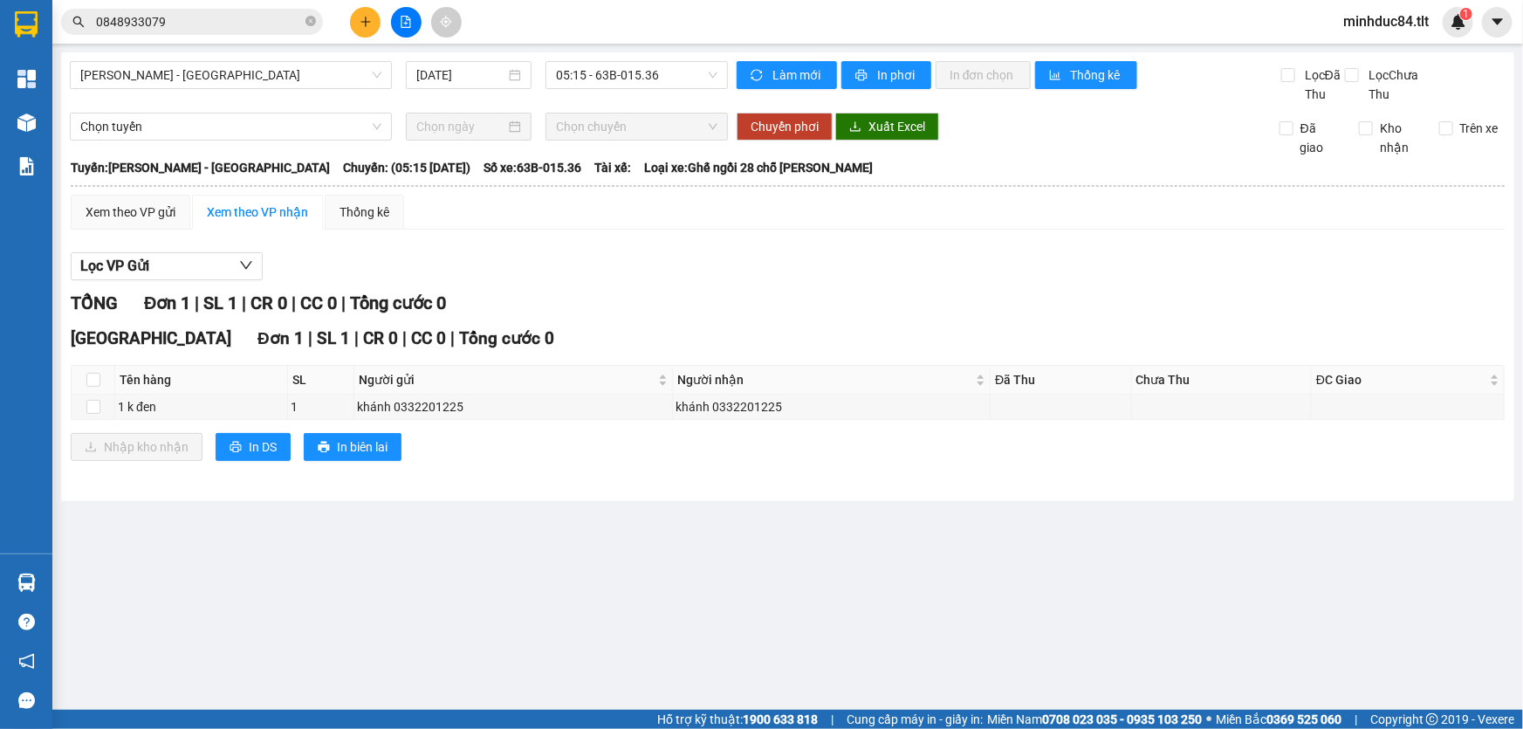
click at [76, 381] on th at bounding box center [94, 380] width 44 height 29
click at [85, 381] on th at bounding box center [94, 380] width 44 height 29
click at [87, 381] on input "checkbox" at bounding box center [93, 380] width 14 height 14
checkbox input "true"
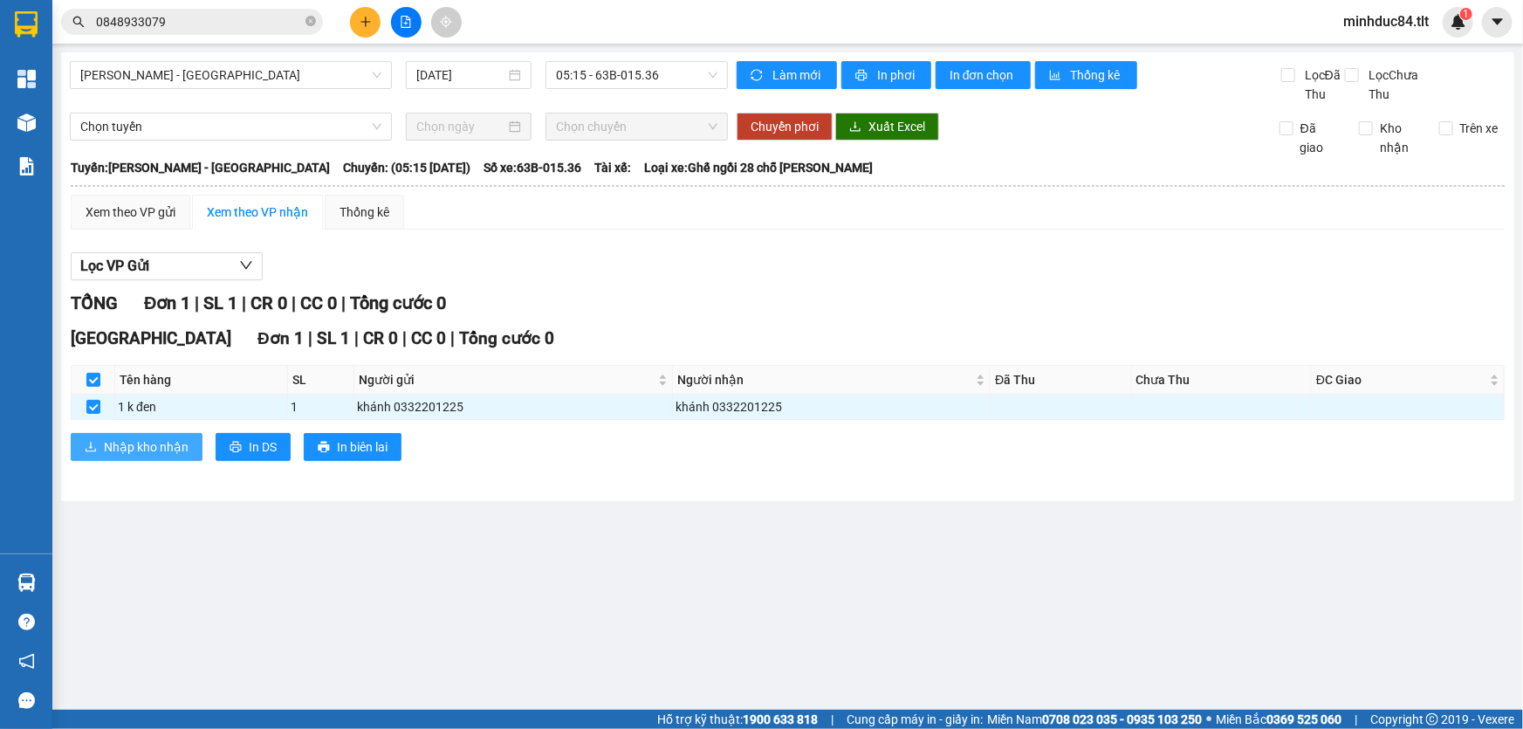
click at [113, 450] on span "Nhập kho nhận" at bounding box center [146, 446] width 85 height 19
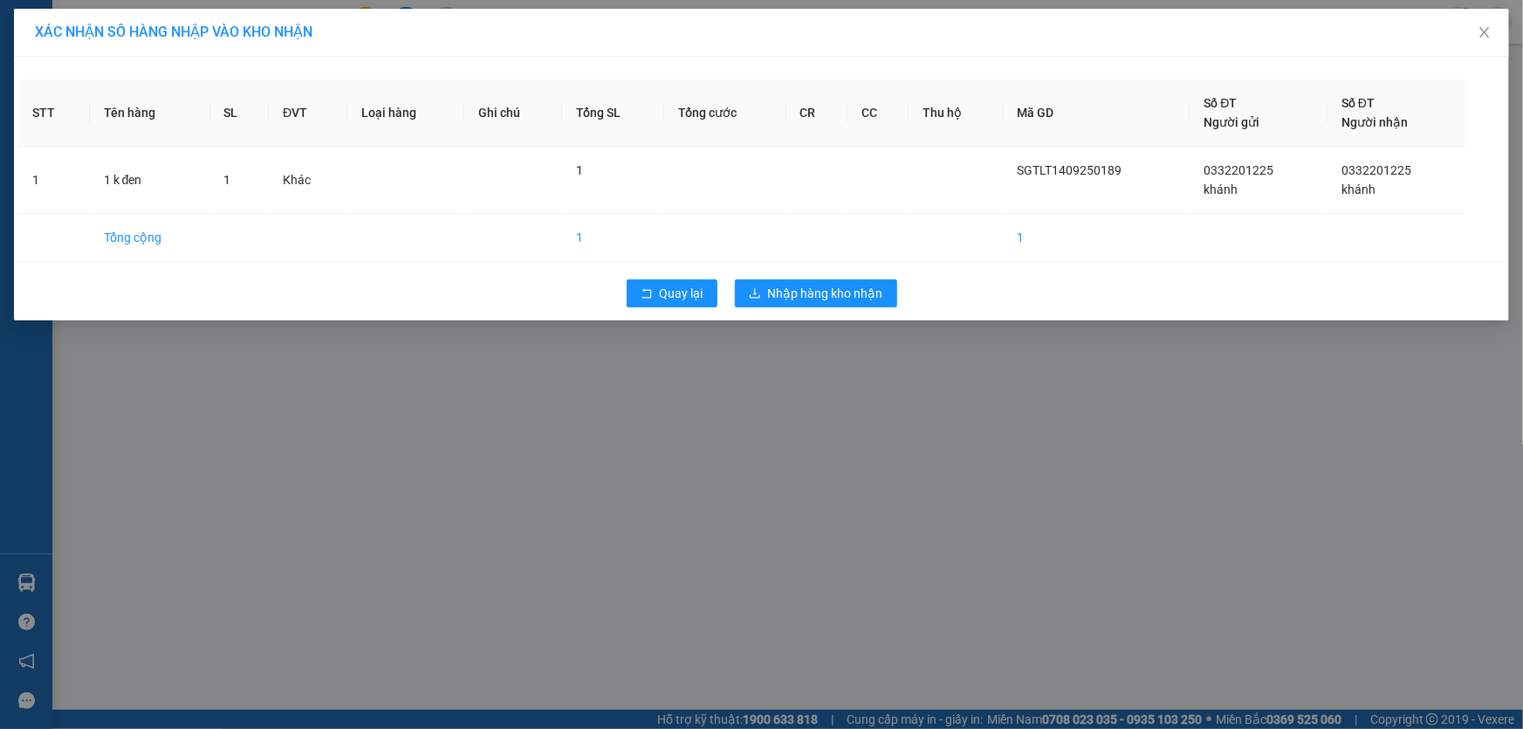
click at [802, 277] on div "Quay lại Nhập hàng kho nhận" at bounding box center [761, 293] width 1487 height 45
click at [803, 288] on span "Nhập hàng kho nhận" at bounding box center [825, 293] width 115 height 19
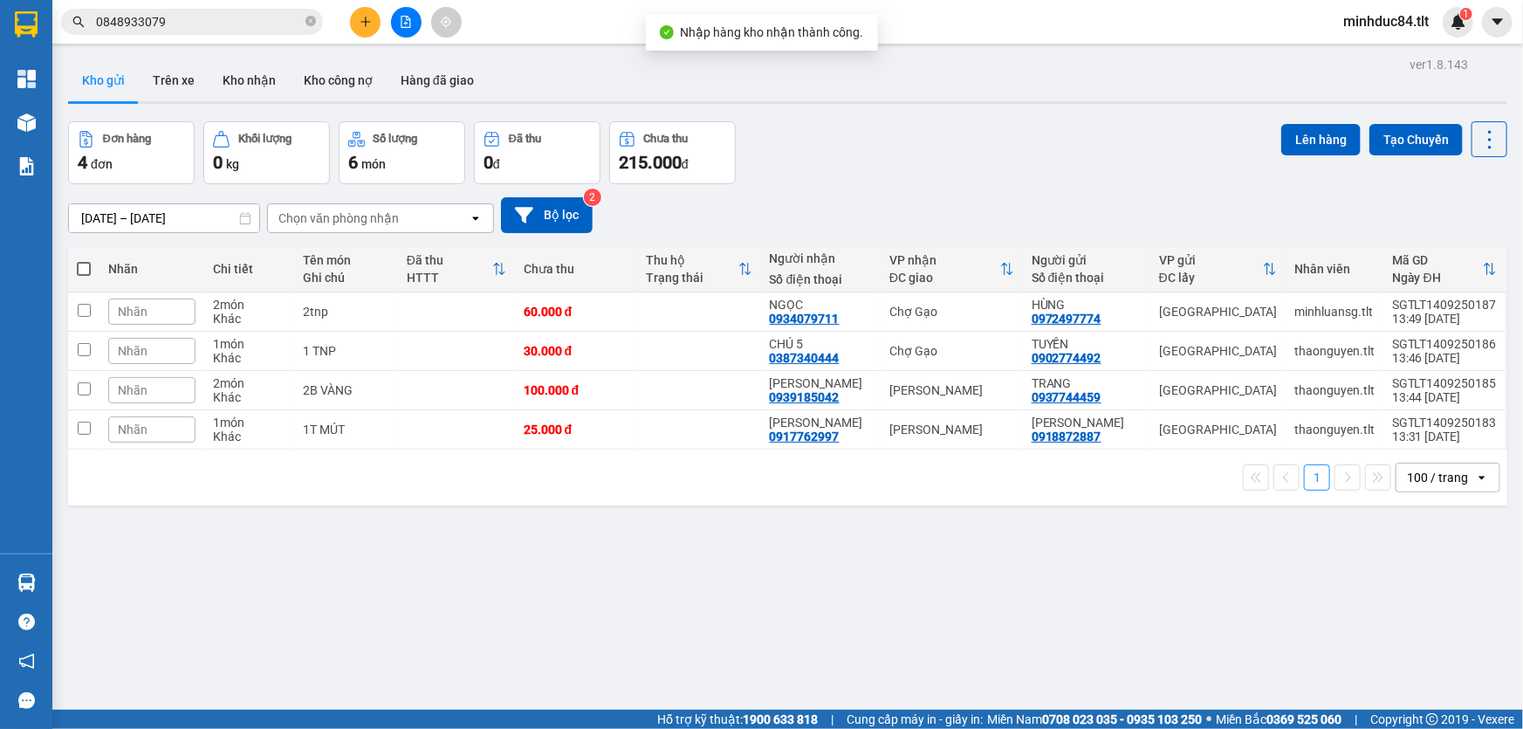
click at [234, 24] on input "0848933079" at bounding box center [199, 21] width 206 height 19
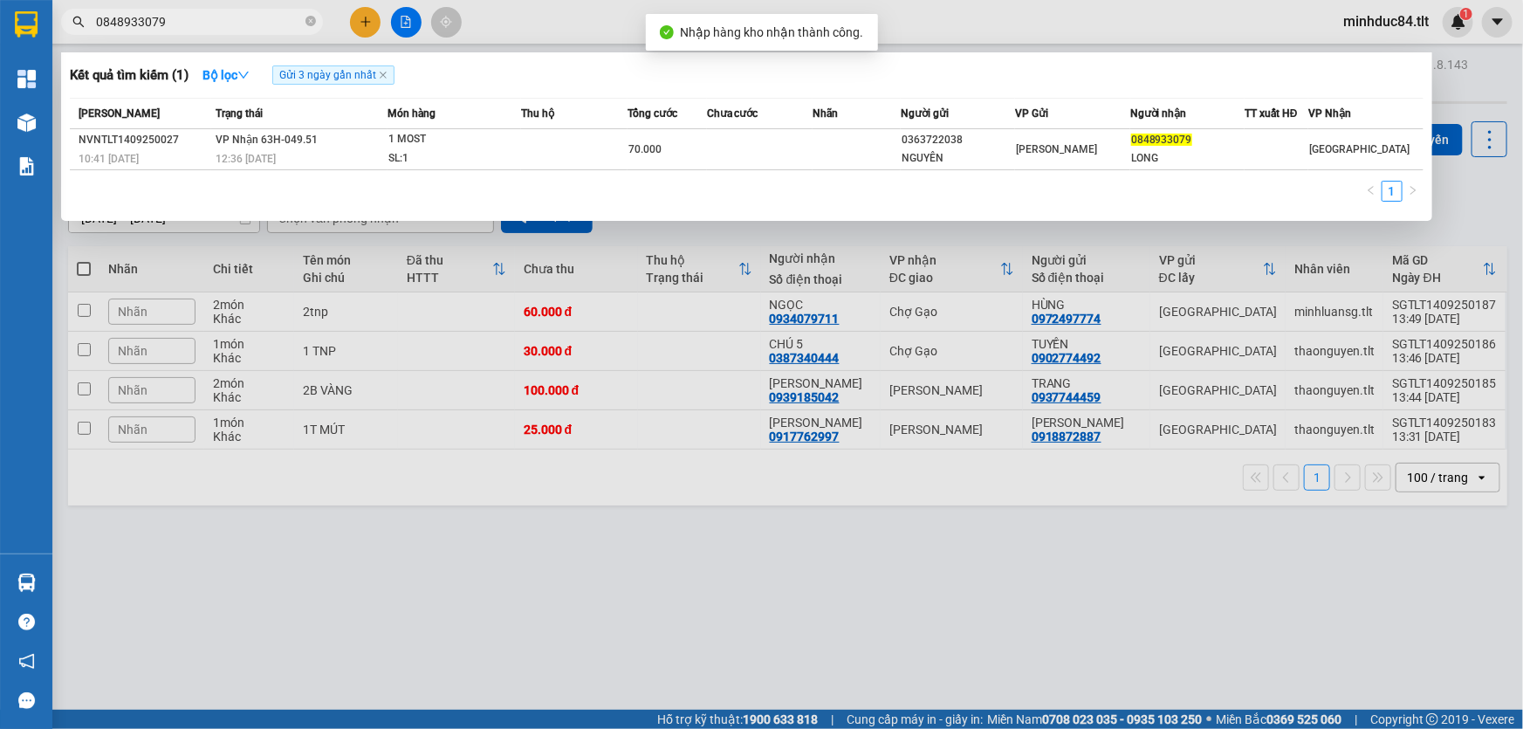
click at [236, 24] on input "0848933079" at bounding box center [199, 21] width 206 height 19
